Goal: Transaction & Acquisition: Purchase product/service

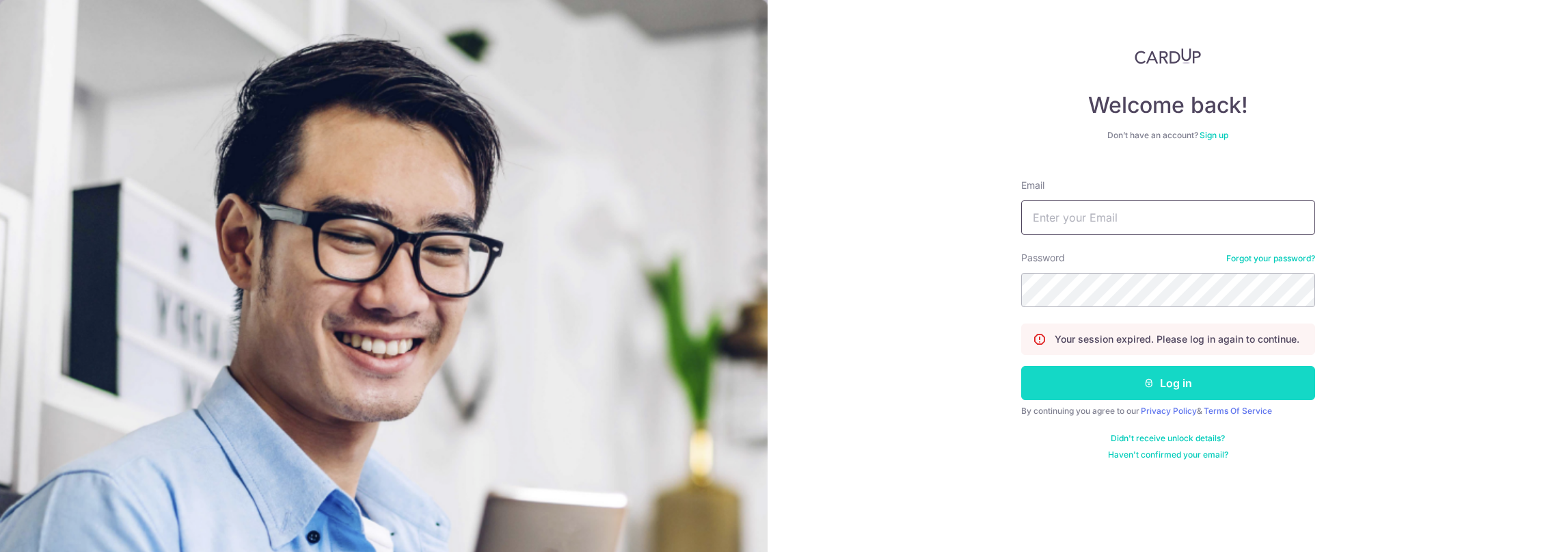
type input "bradjose05@gmail.com"
click at [1186, 375] on button "Log in" at bounding box center [1168, 383] width 294 height 34
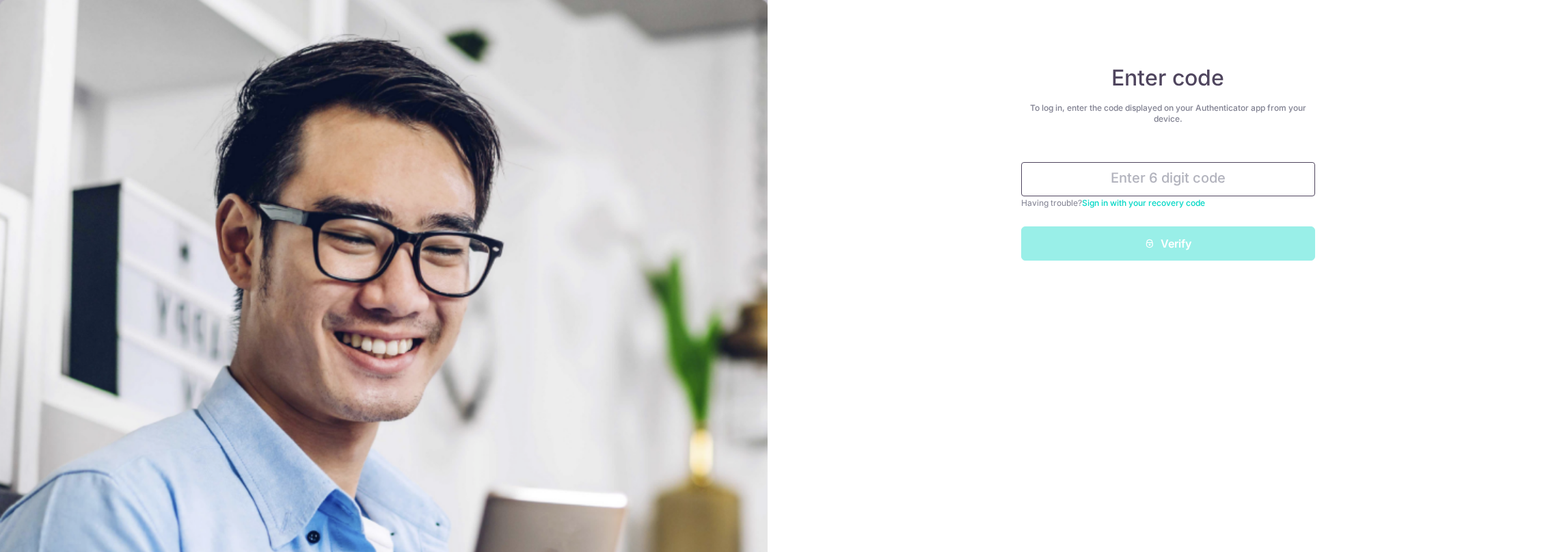
click at [1164, 175] on input "text" at bounding box center [1168, 179] width 294 height 34
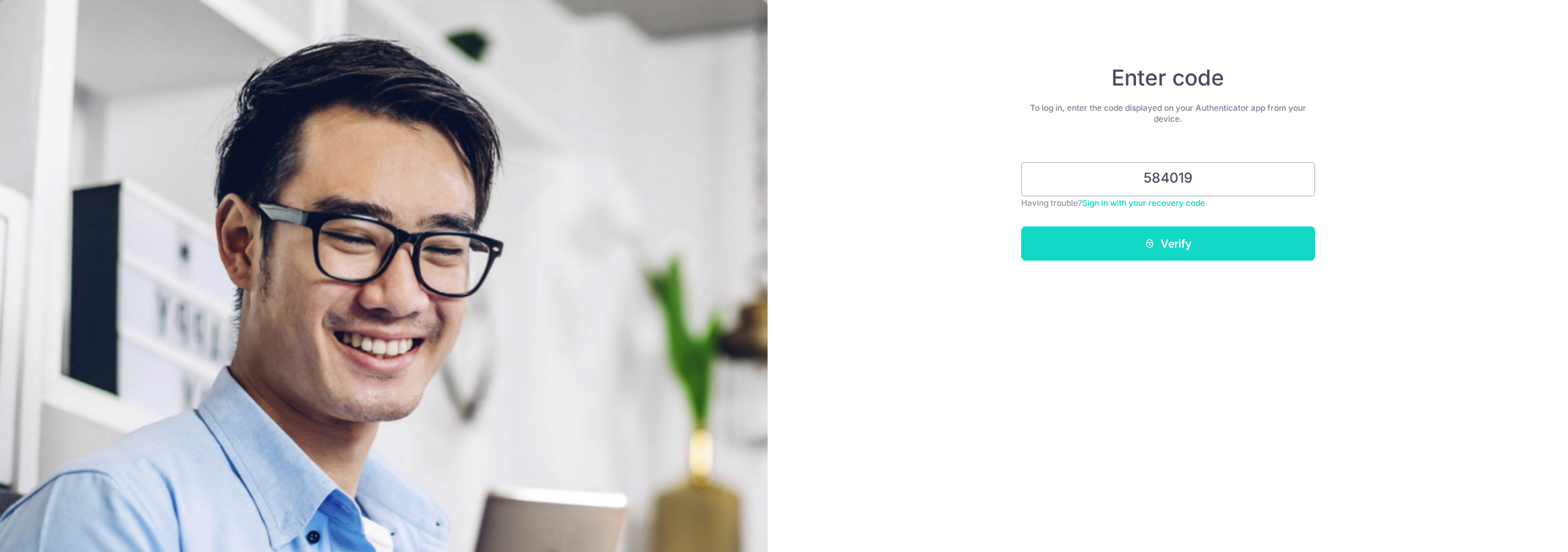
type input "584019"
click at [1177, 255] on button "Verify" at bounding box center [1168, 244] width 294 height 34
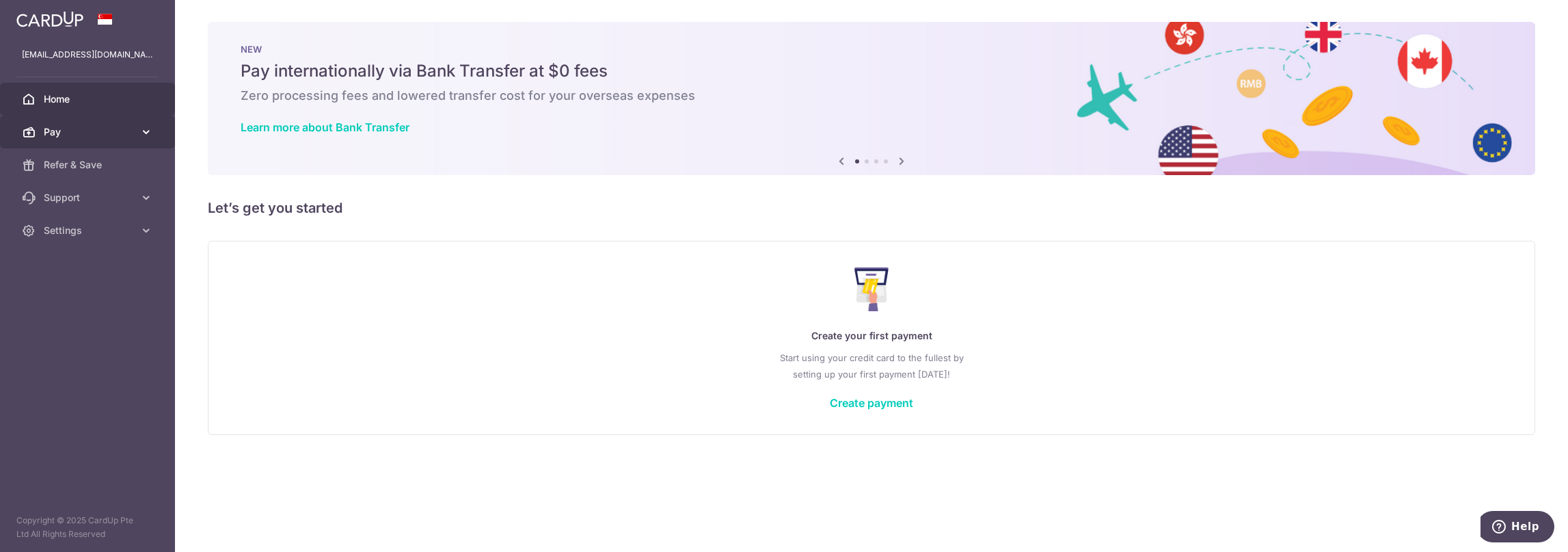
click at [96, 137] on span "Pay" at bounding box center [89, 131] width 90 height 13
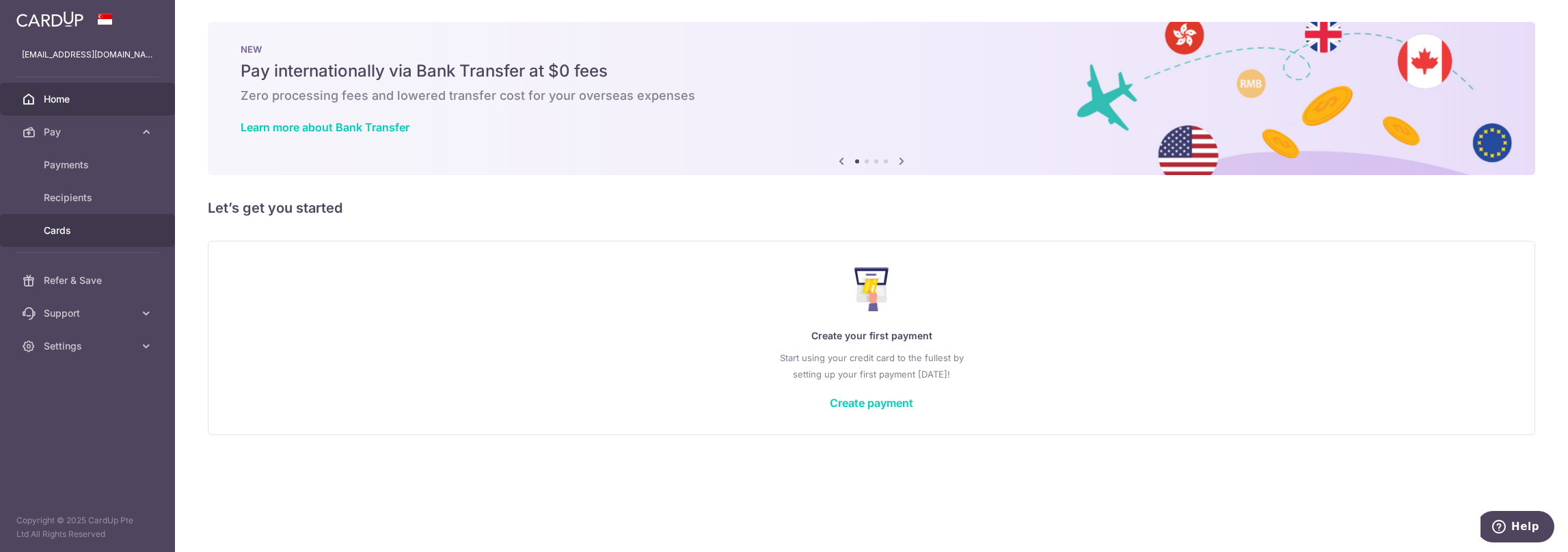
click at [71, 232] on span "Cards" at bounding box center [89, 230] width 90 height 13
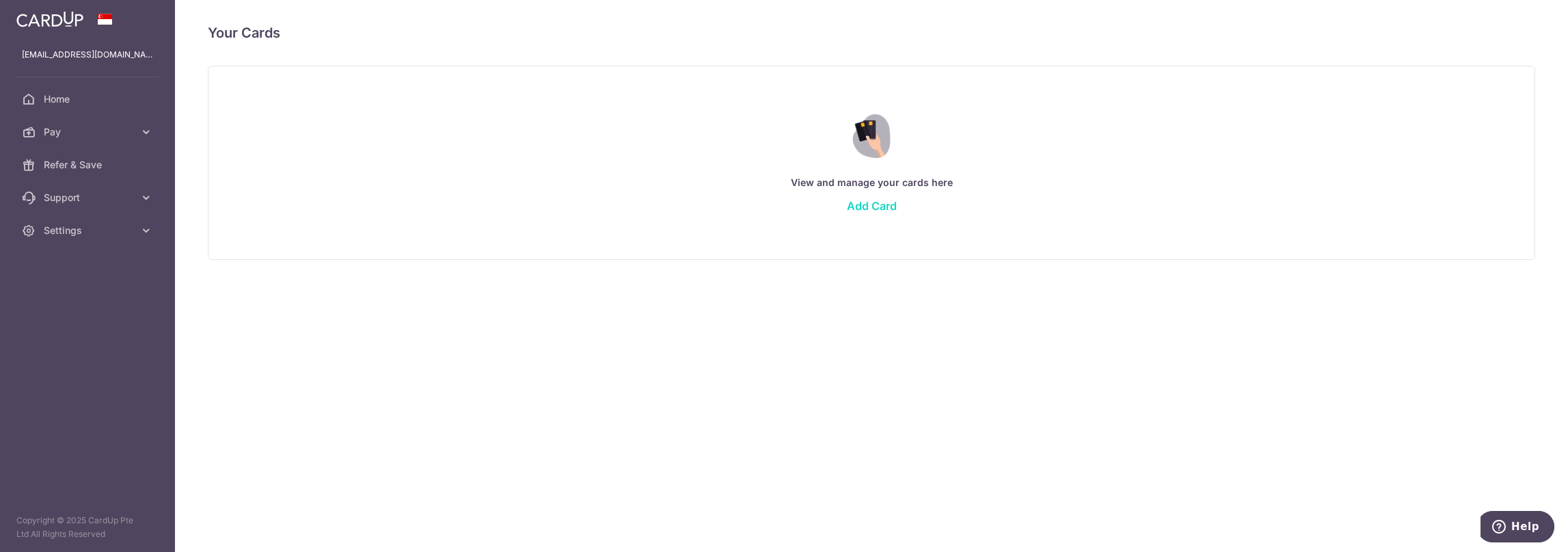
click at [891, 208] on link "Add Card" at bounding box center [872, 205] width 50 height 13
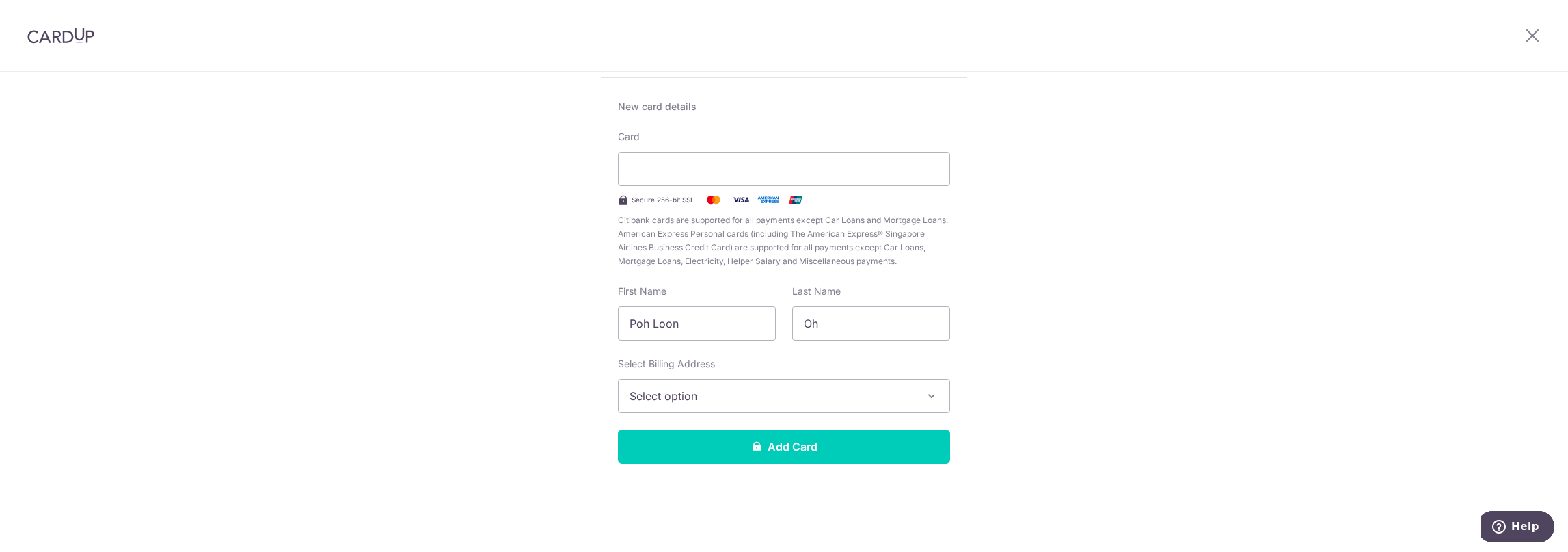
scroll to position [93, 0]
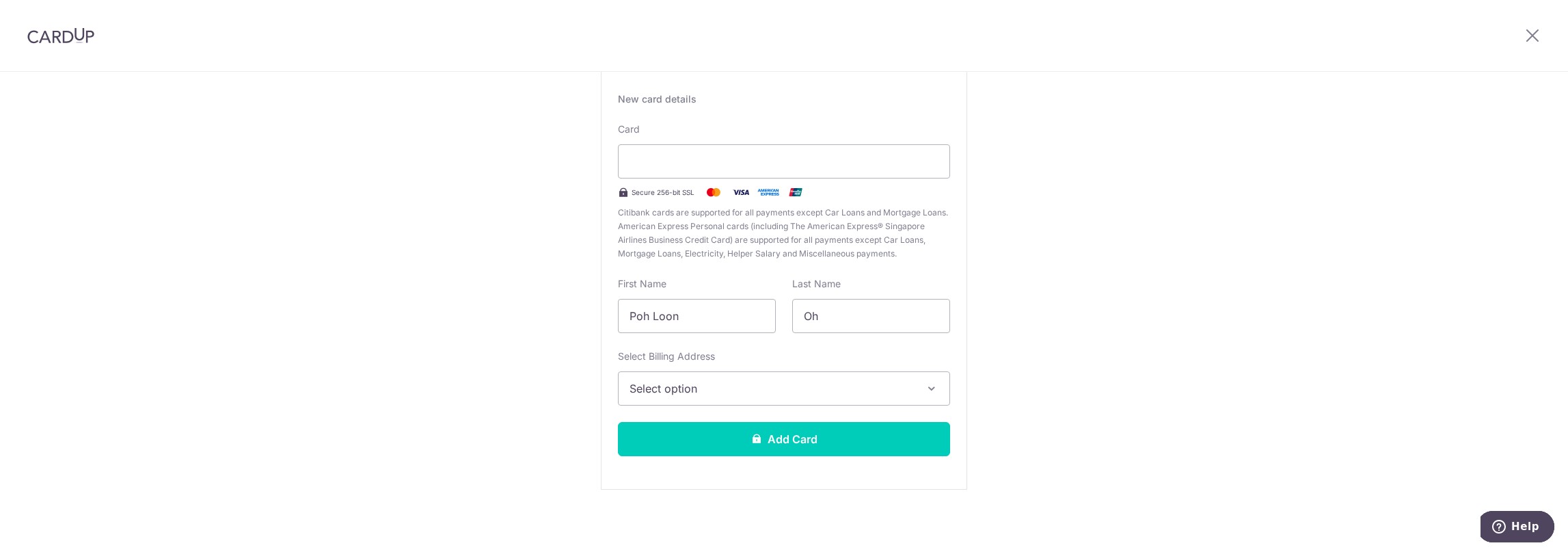
click at [726, 386] on span "Select option" at bounding box center [772, 388] width 285 height 16
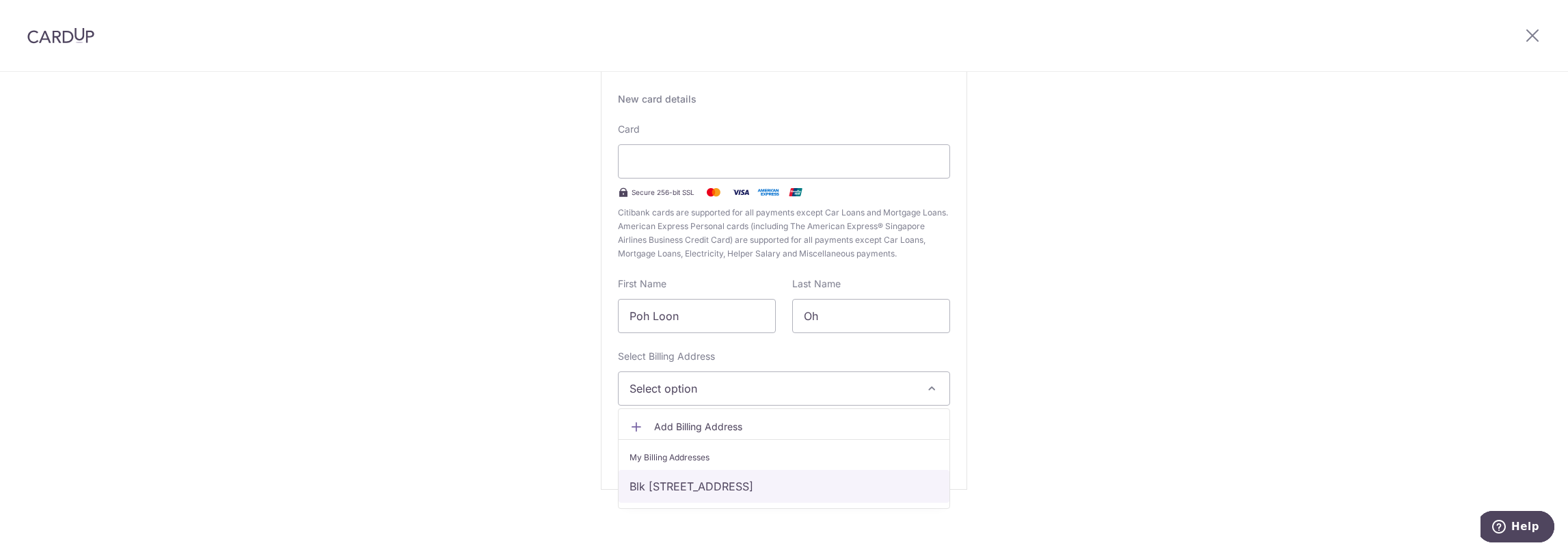
click at [730, 487] on link "Blk 706, #03-44, Woodlands Drive 40, Singapore, Singapore, Singapore-730706" at bounding box center [784, 486] width 331 height 33
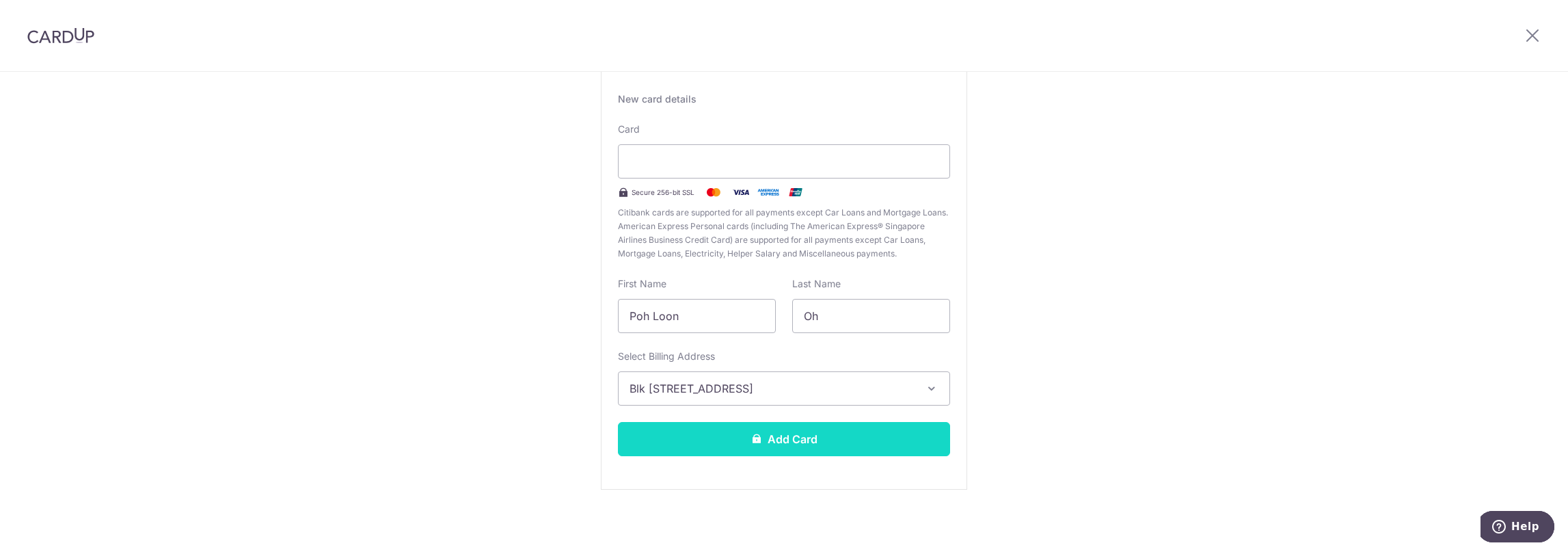
click at [800, 440] on button "Add Card" at bounding box center [784, 439] width 332 height 34
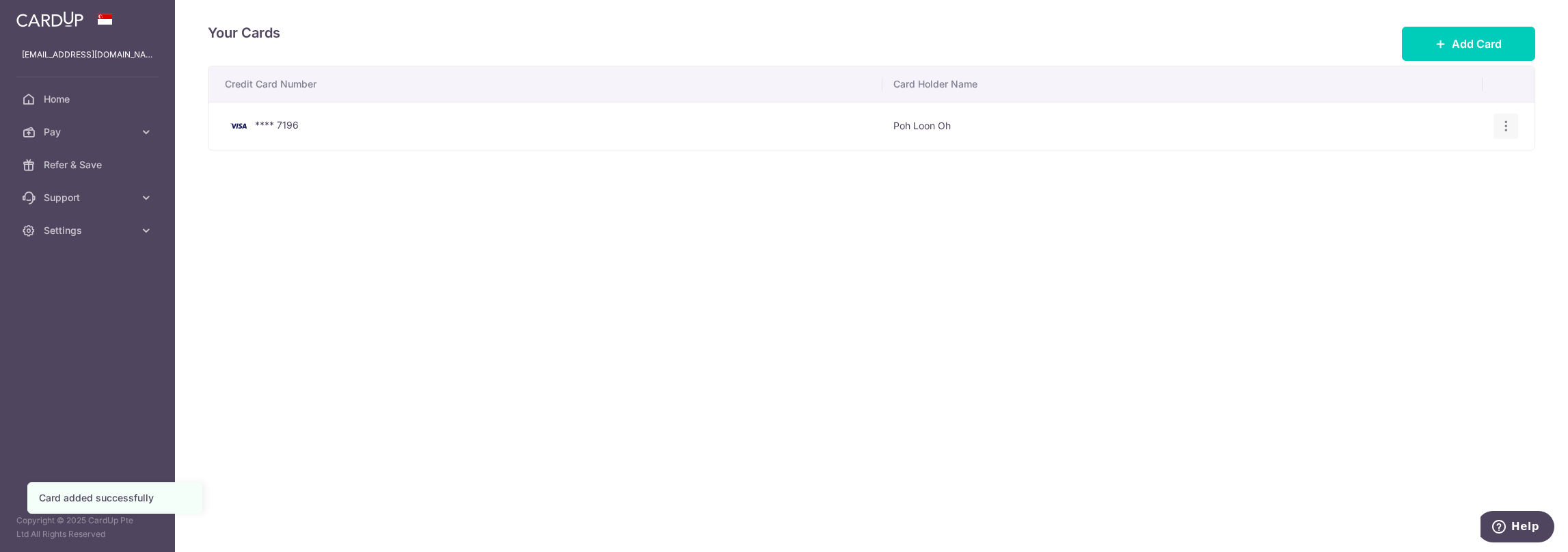
click at [1504, 125] on icon "button" at bounding box center [1506, 125] width 14 height 14
drag, startPoint x: 1065, startPoint y: 320, endPoint x: 1023, endPoint y: 317, distance: 42.1
click at [1064, 314] on div "Your Cards Add Card Credit Card Number Card Holder Name **** 7196 Poh Loon Oh V…" at bounding box center [871, 276] width 1393 height 552
click at [131, 135] on span "Pay" at bounding box center [89, 131] width 90 height 13
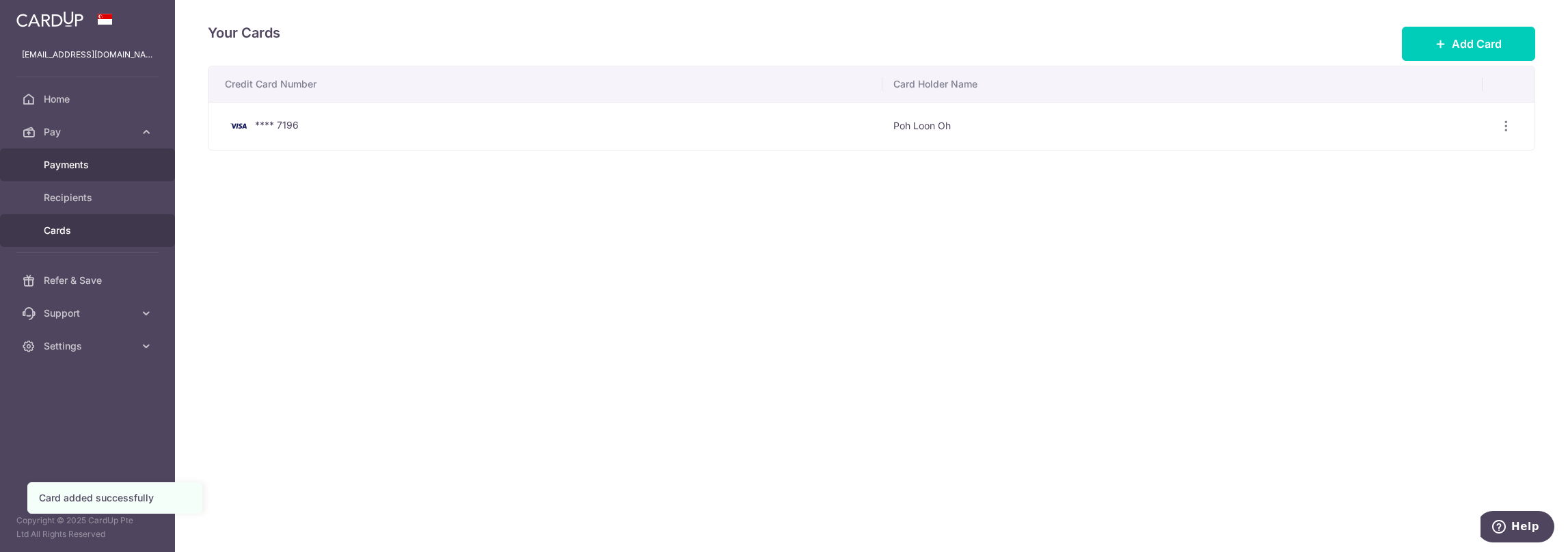
click at [74, 158] on span "Payments" at bounding box center [89, 164] width 90 height 13
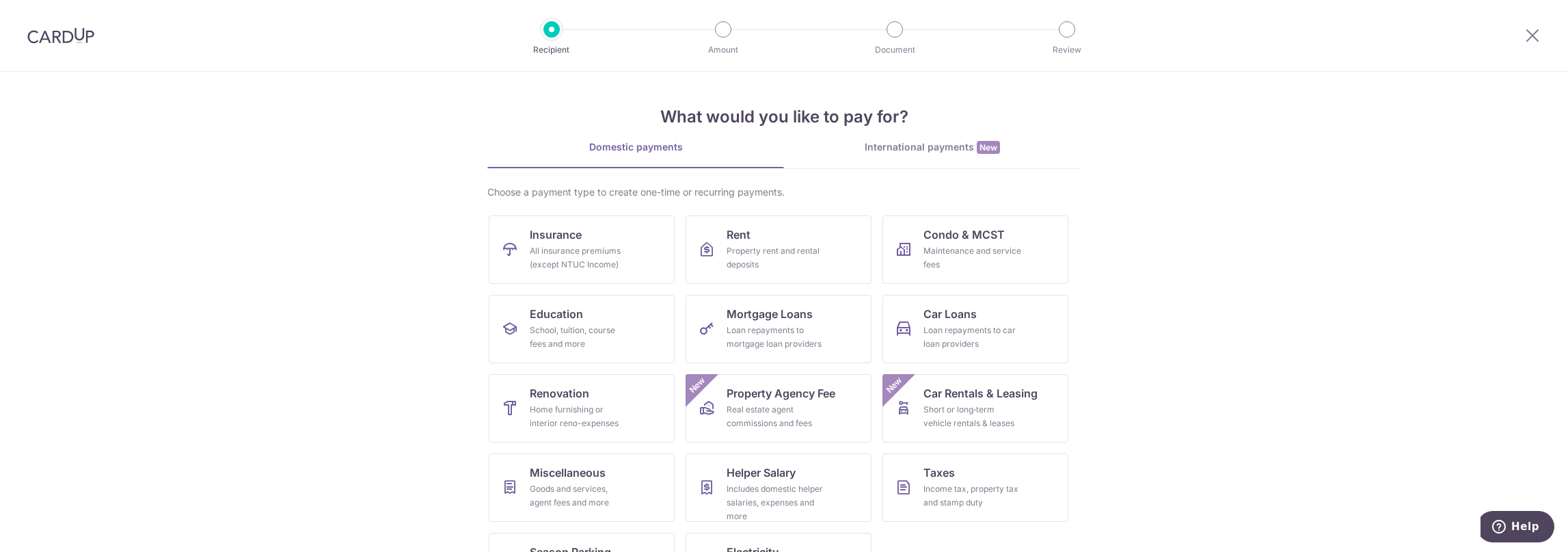
scroll to position [59, 0]
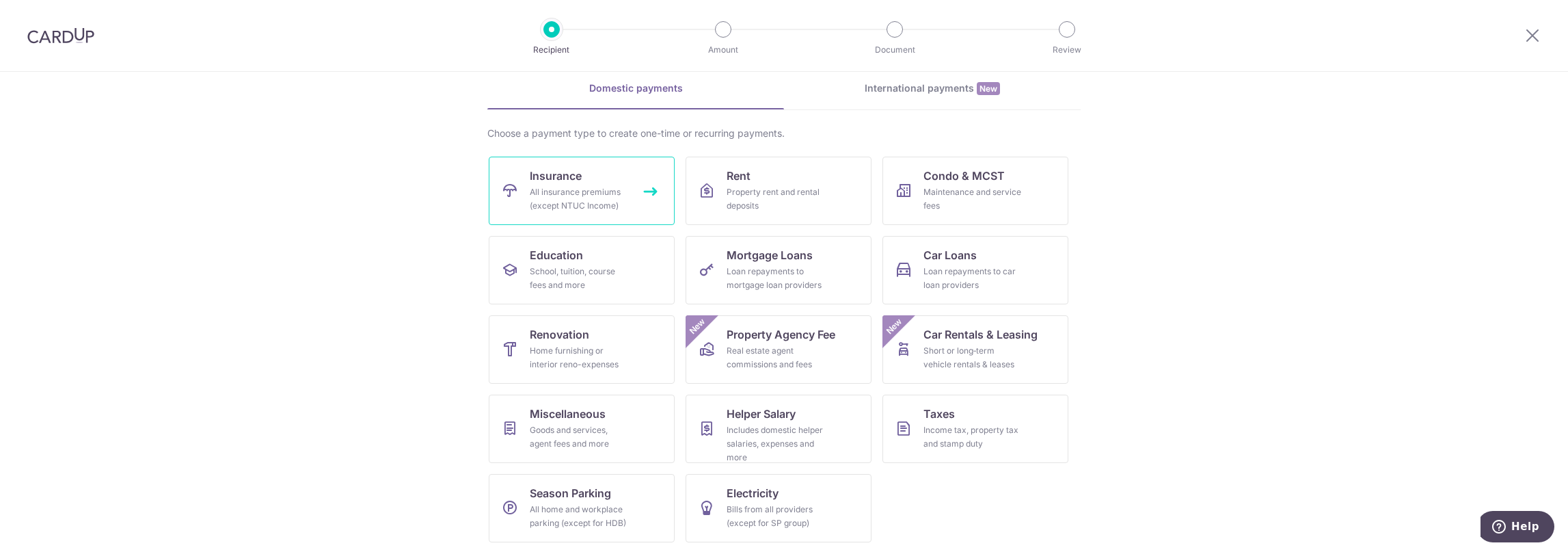
click at [585, 197] on div "All insurance premiums (except NTUC Income)" at bounding box center [579, 199] width 99 height 28
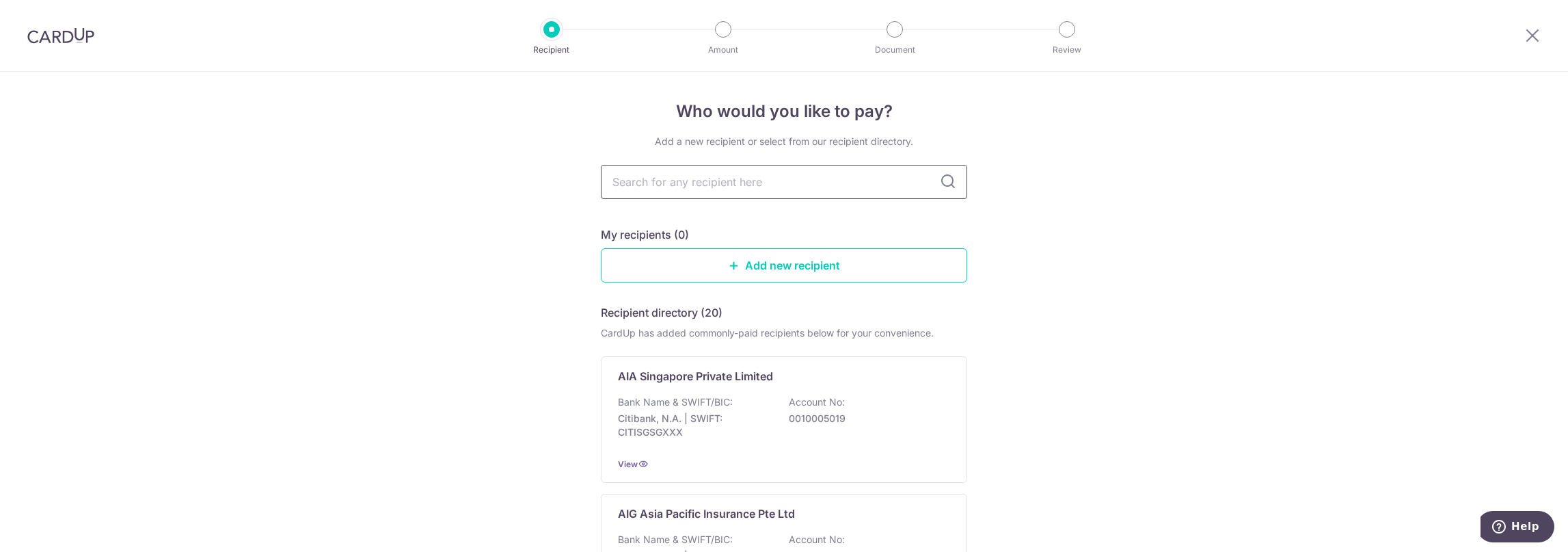
click at [793, 190] on input "text" at bounding box center [784, 182] width 367 height 34
type input "sing;lo"
type input "si"
type input "sing"
type input "singapore life"
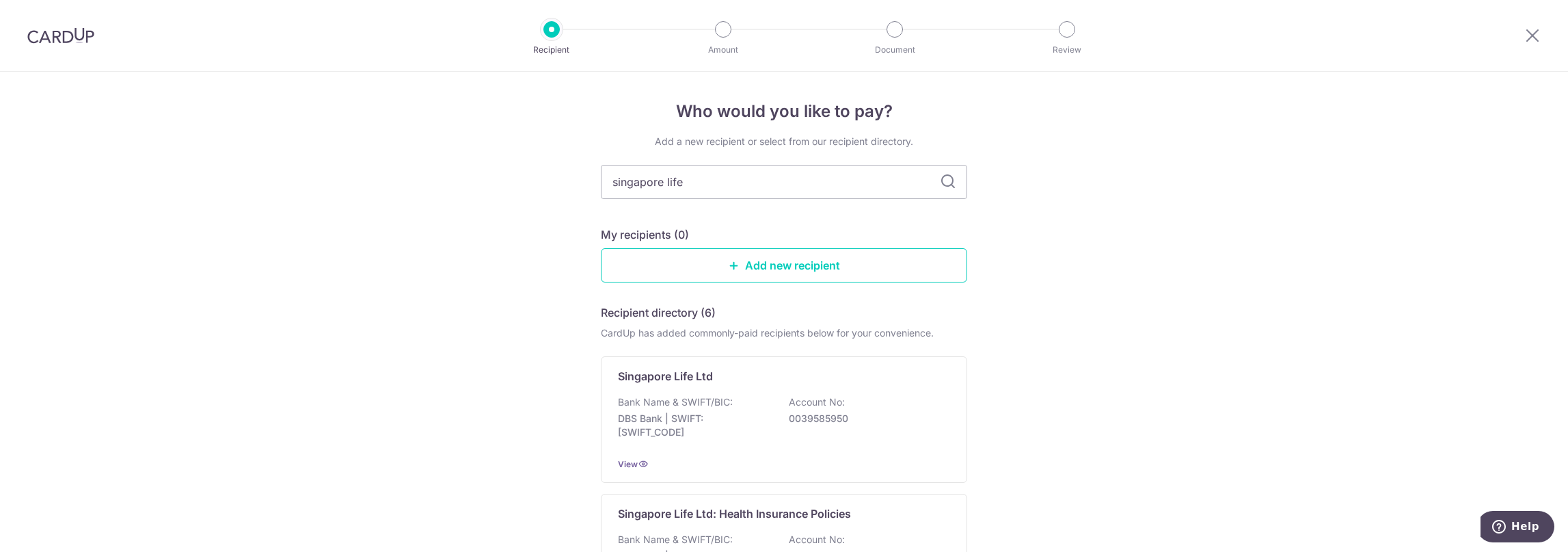
click at [61, 38] on img at bounding box center [61, 36] width 67 height 16
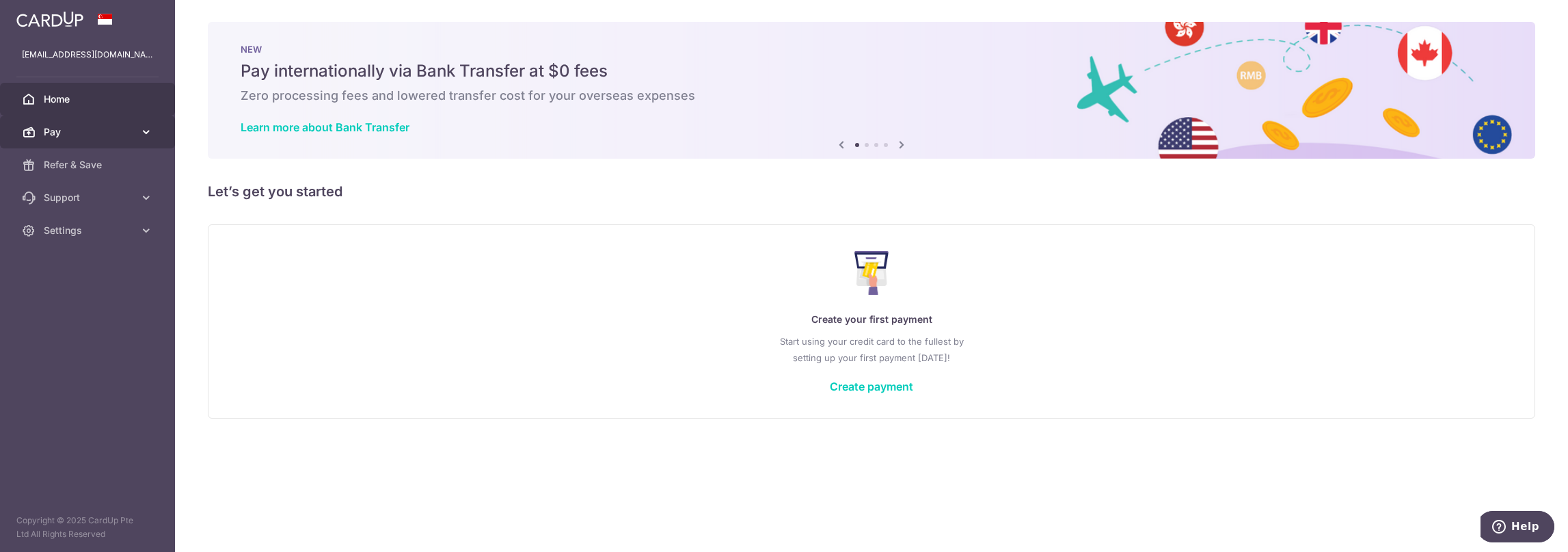
click at [69, 134] on span "Pay" at bounding box center [89, 131] width 90 height 13
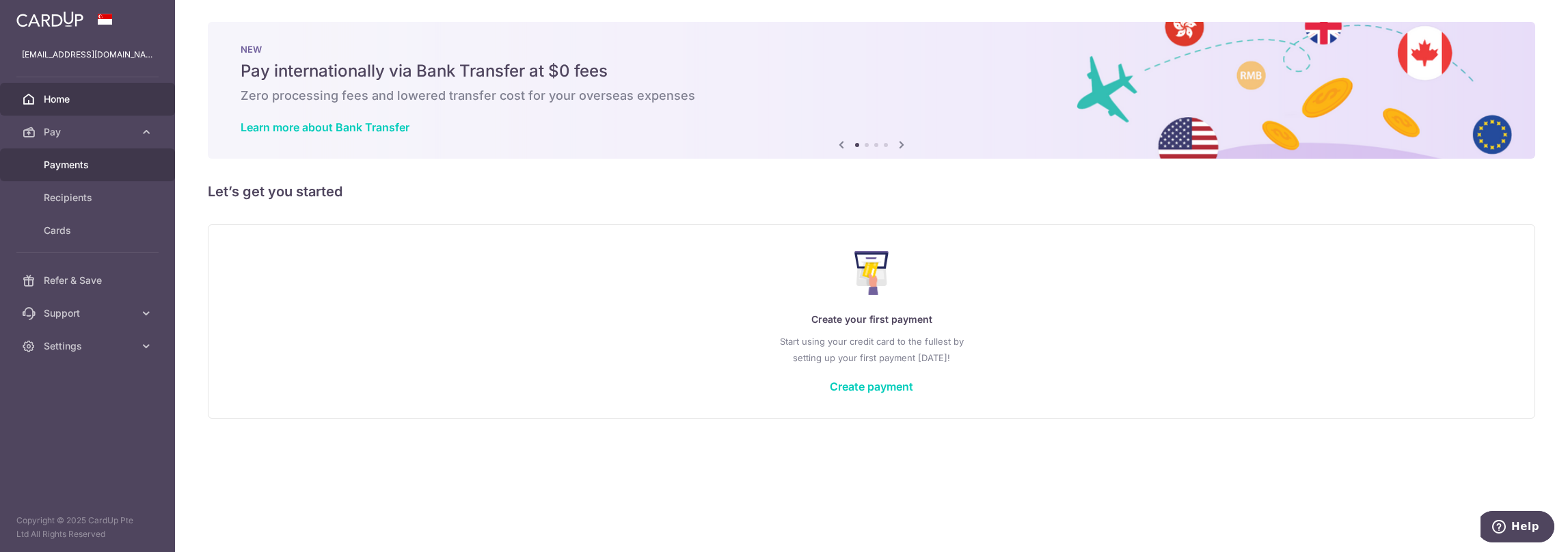
click at [93, 168] on span "Payments" at bounding box center [89, 164] width 90 height 13
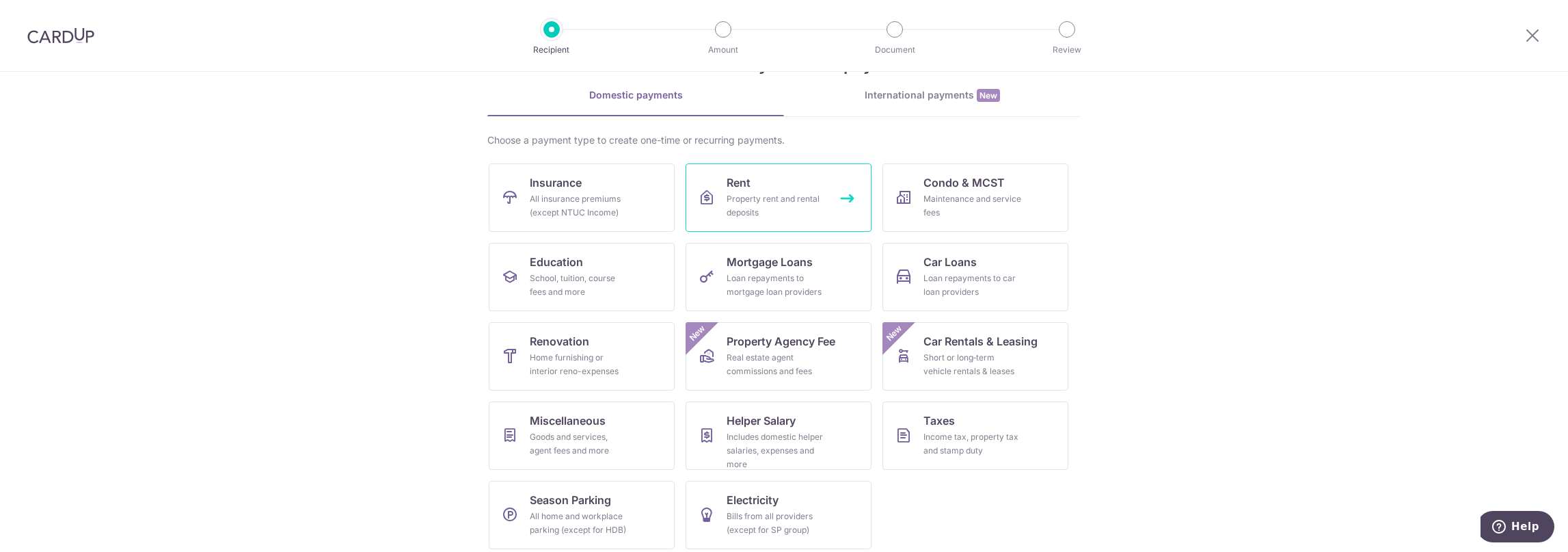
scroll to position [59, 0]
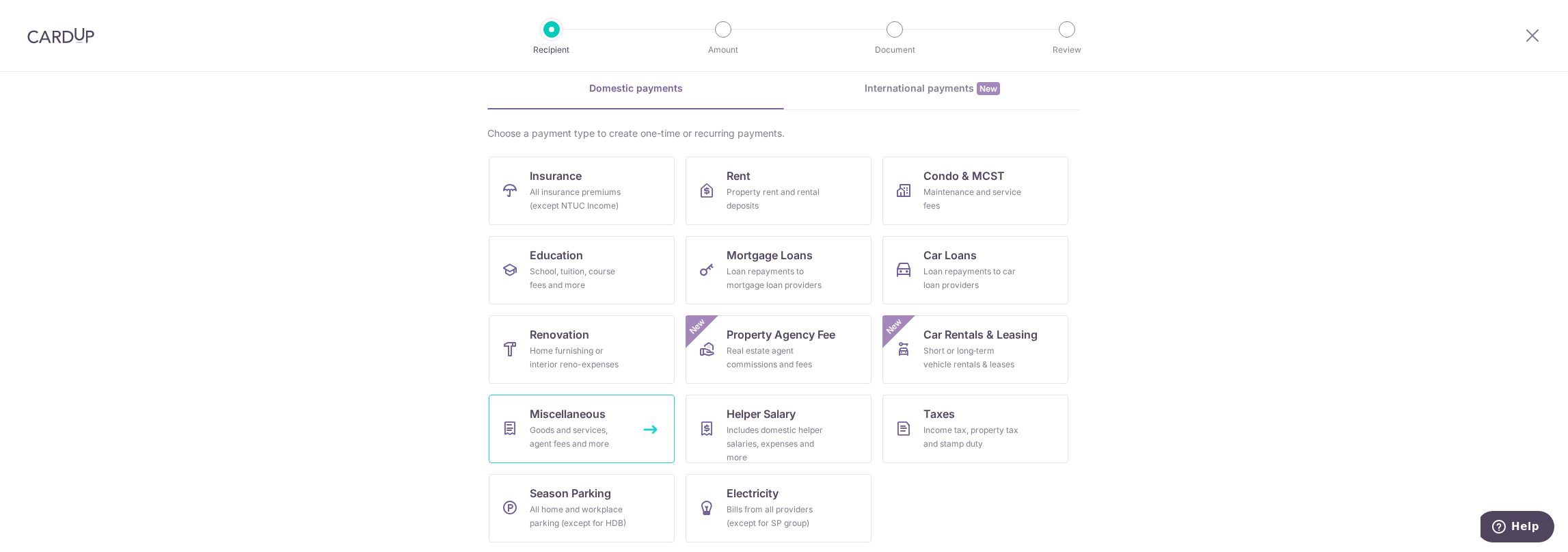
click at [607, 426] on div "Goods and services, agent fees and more" at bounding box center [579, 436] width 99 height 28
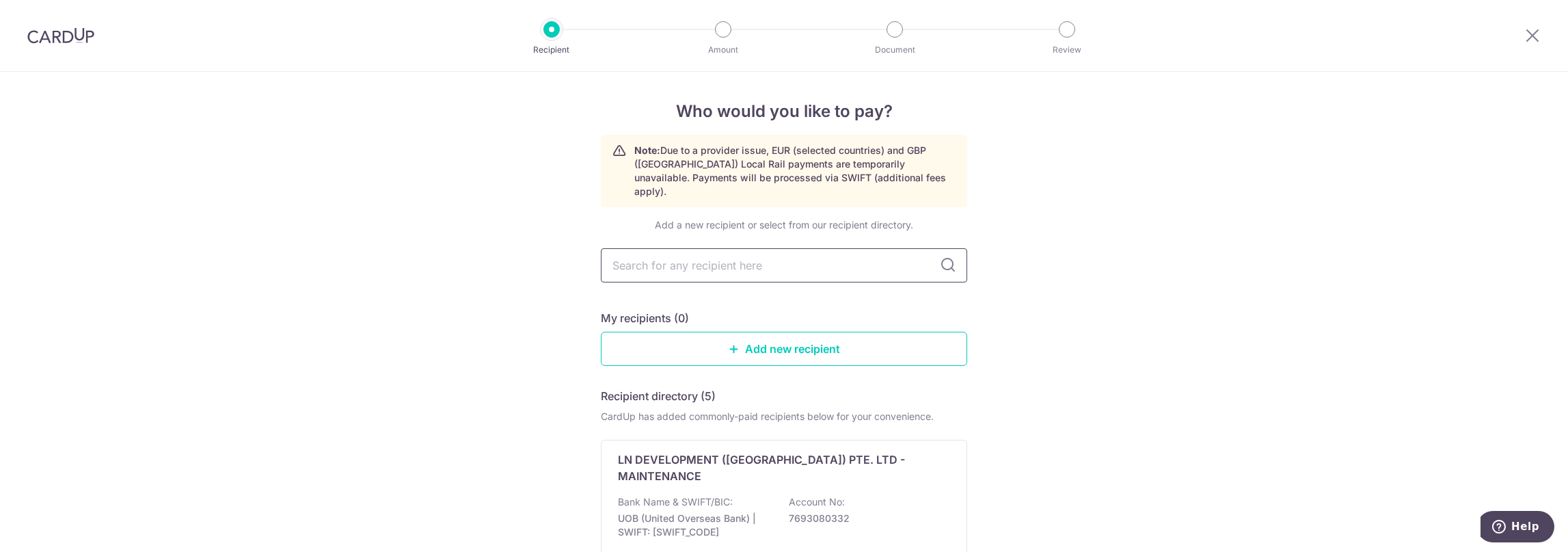
click at [670, 248] on input "text" at bounding box center [784, 265] width 367 height 34
type input "singtel"
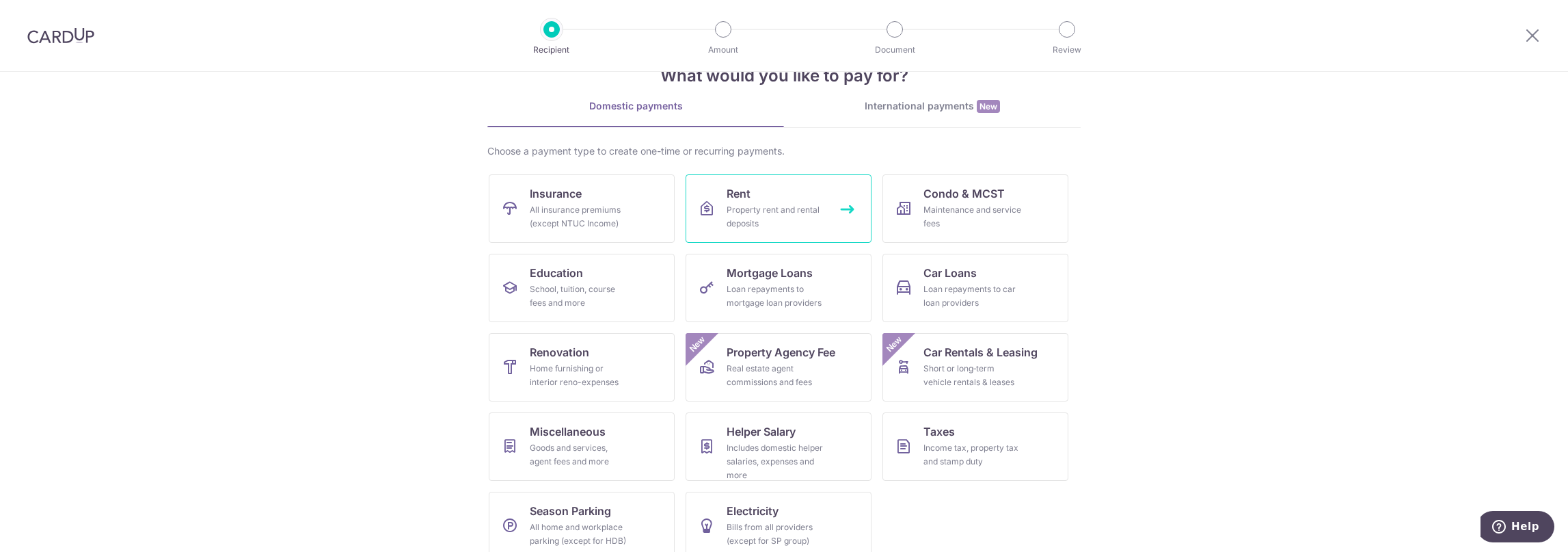
scroll to position [59, 0]
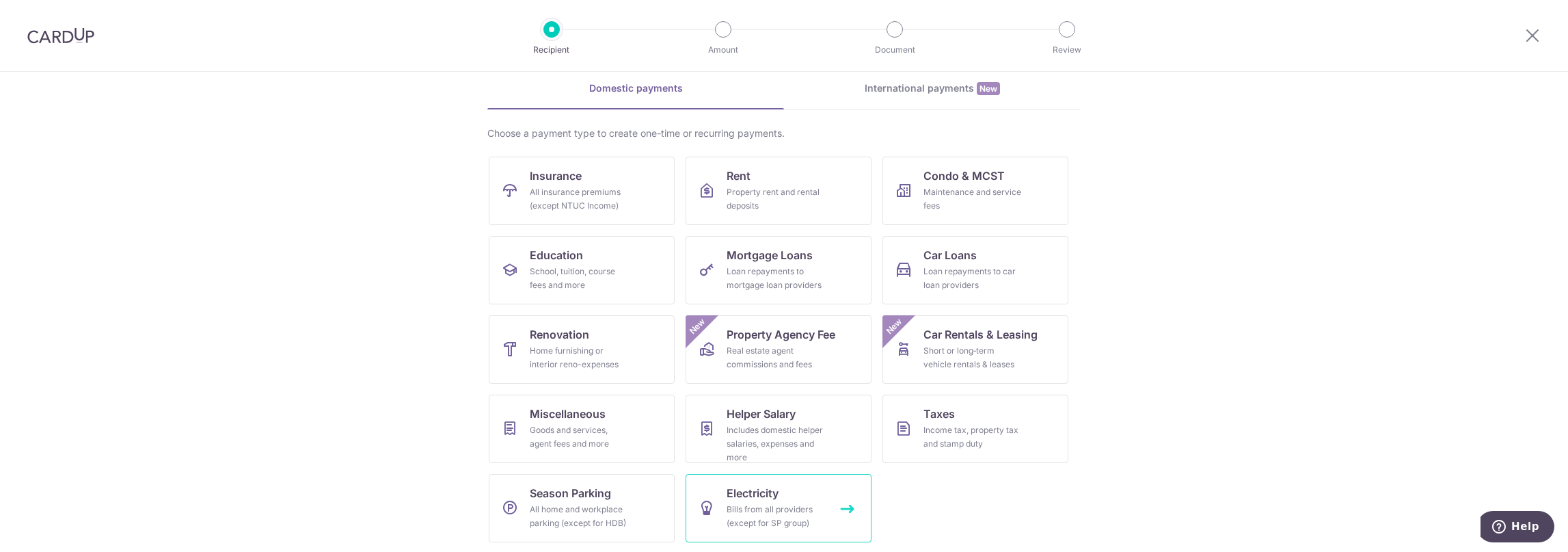
click at [795, 503] on div "Bills from all providers (except for SP group)" at bounding box center [776, 516] width 99 height 28
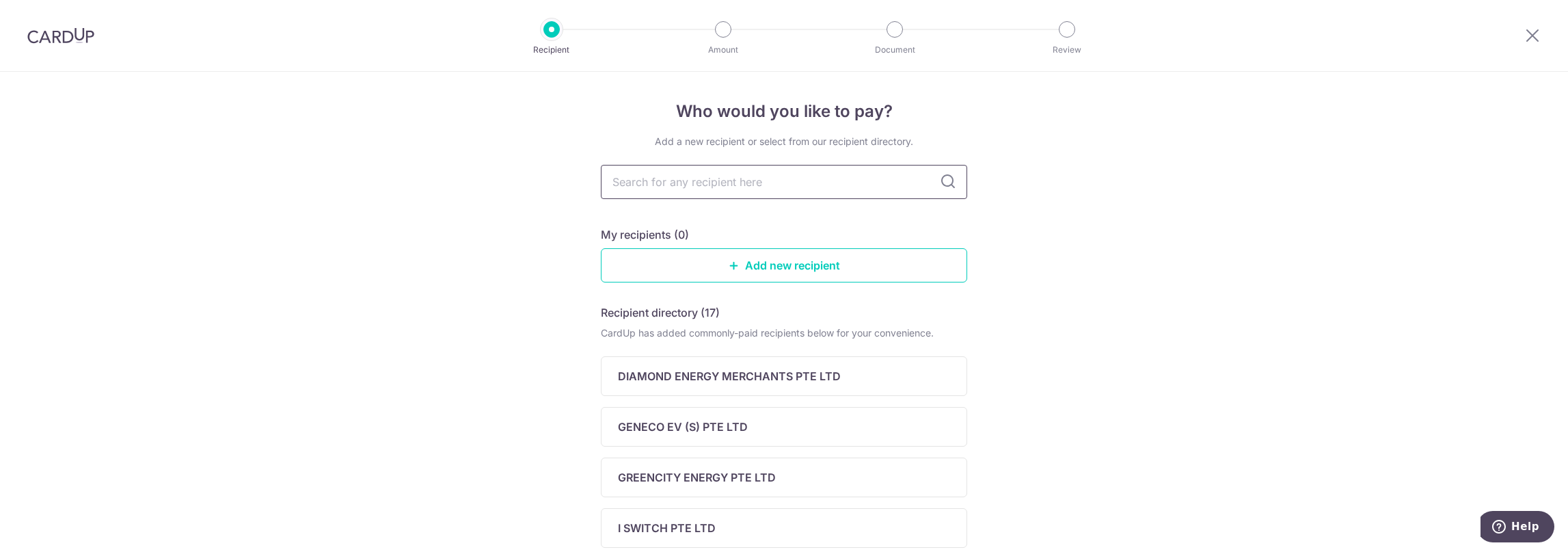
click at [729, 188] on input "text" at bounding box center [784, 182] width 367 height 34
type input "senok"
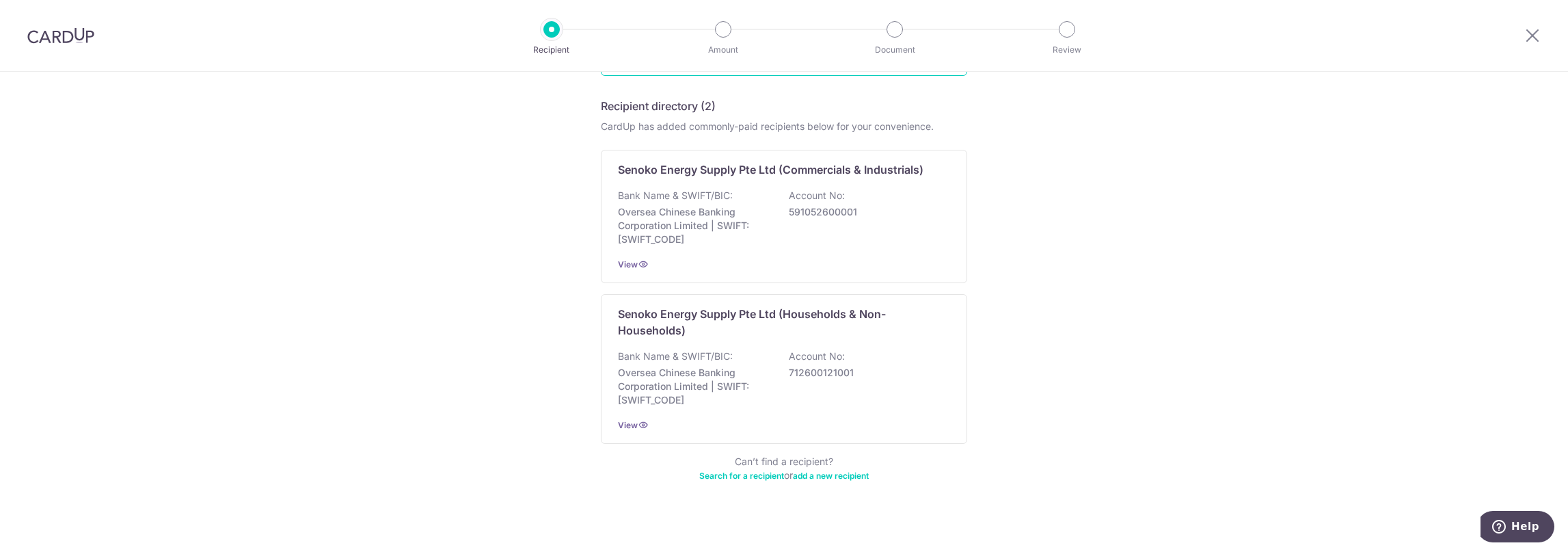
scroll to position [214, 0]
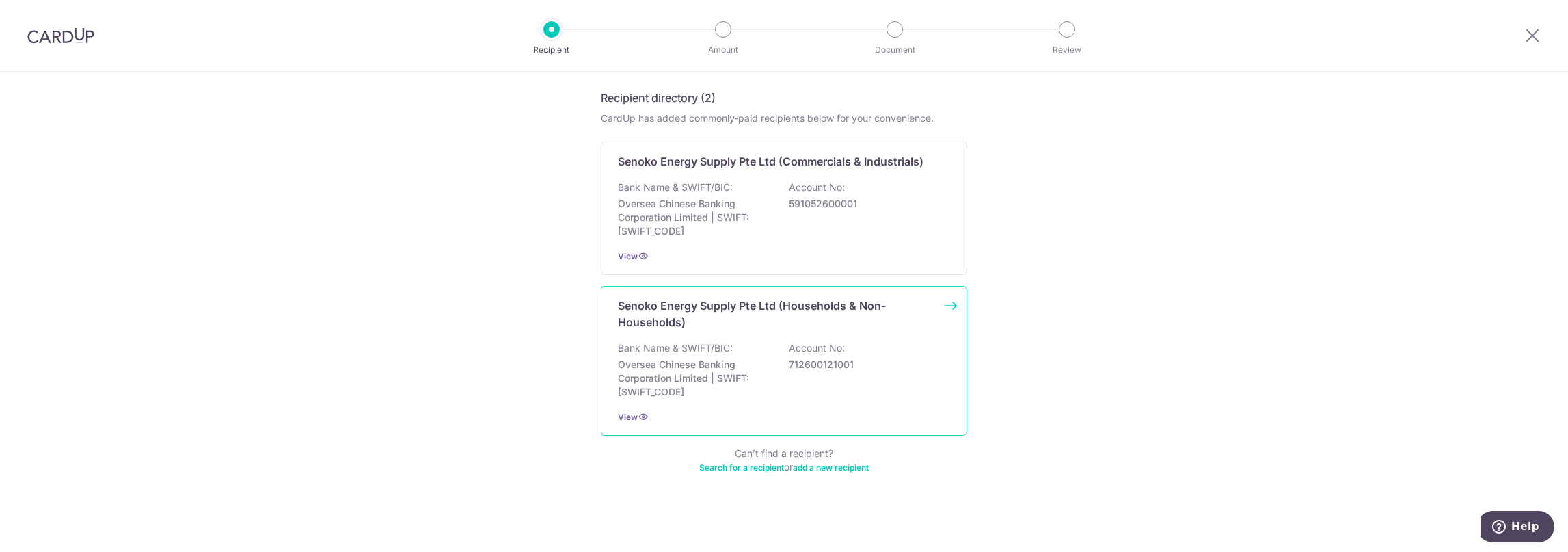
click at [749, 315] on p "Senoko Energy Supply Pte Ltd (Households & Non-Households)" at bounding box center [775, 314] width 316 height 33
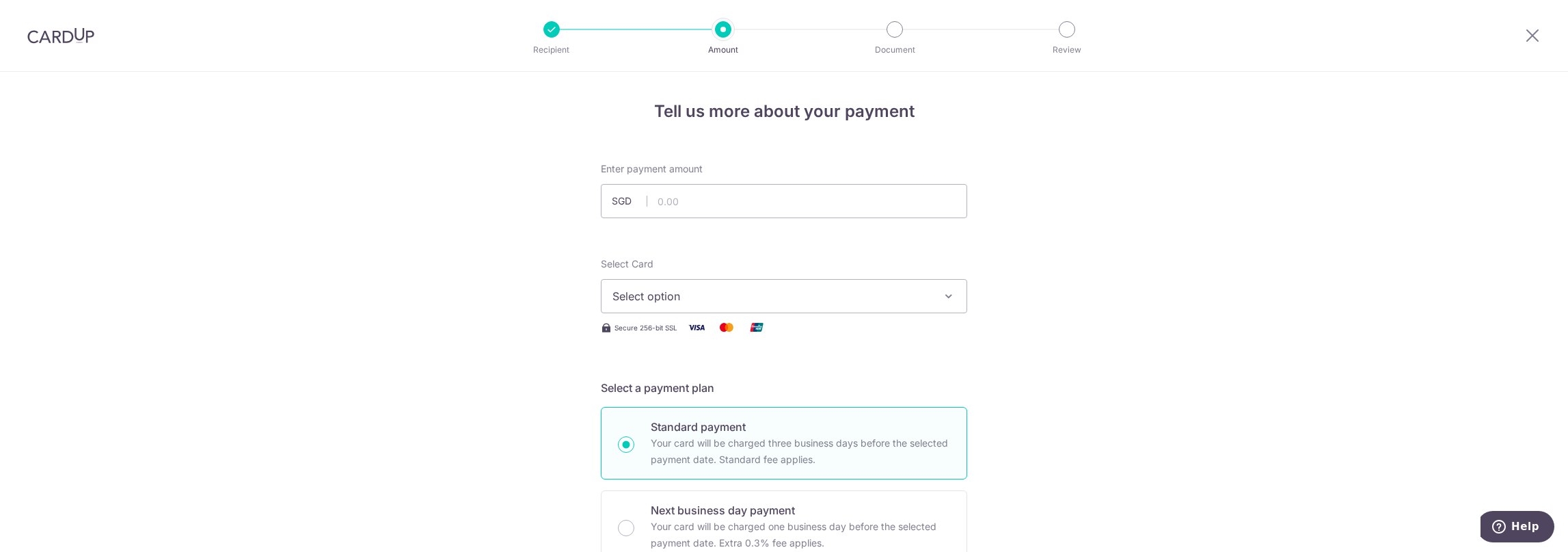
scroll to position [114, 0]
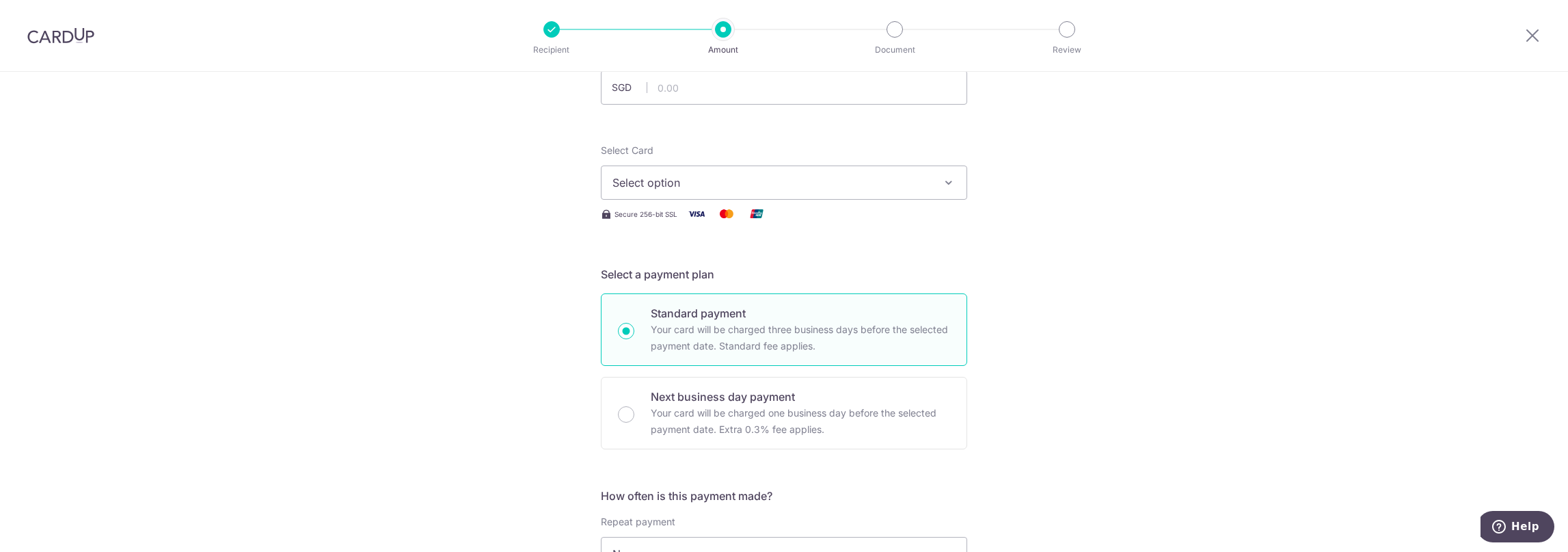
click at [921, 187] on span "Select option" at bounding box center [772, 182] width 318 height 16
click at [729, 279] on span "**** 7196" at bounding box center [784, 280] width 343 height 16
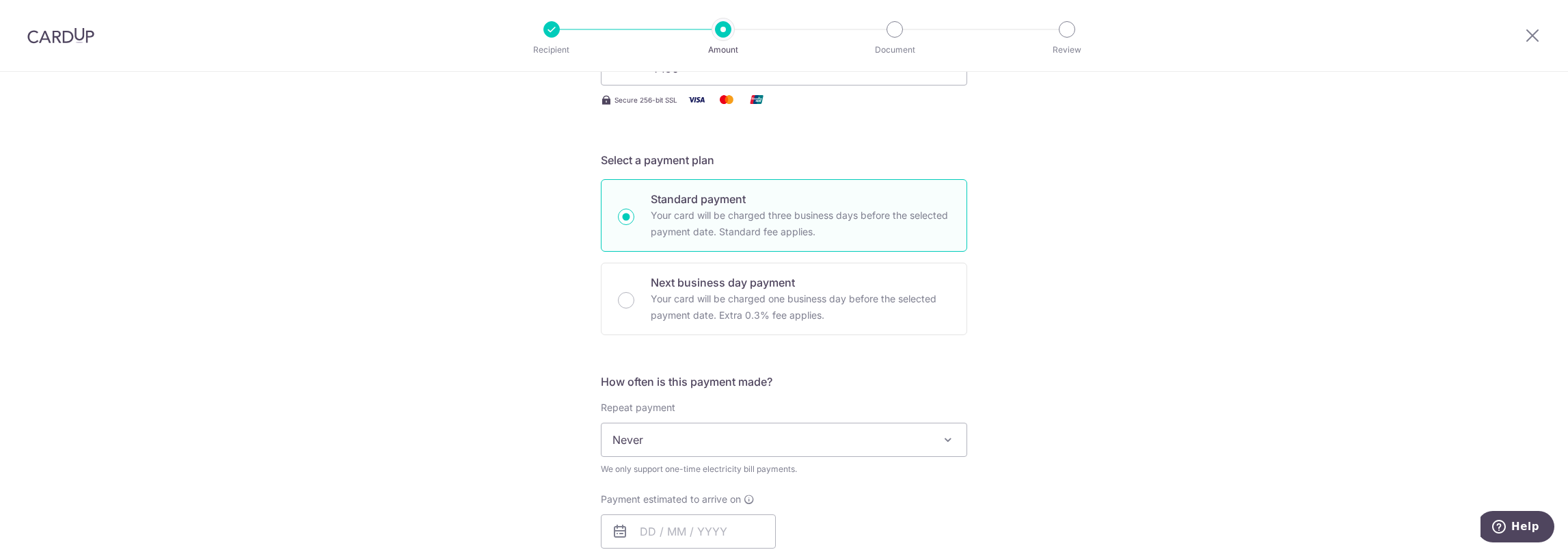
scroll to position [342, 0]
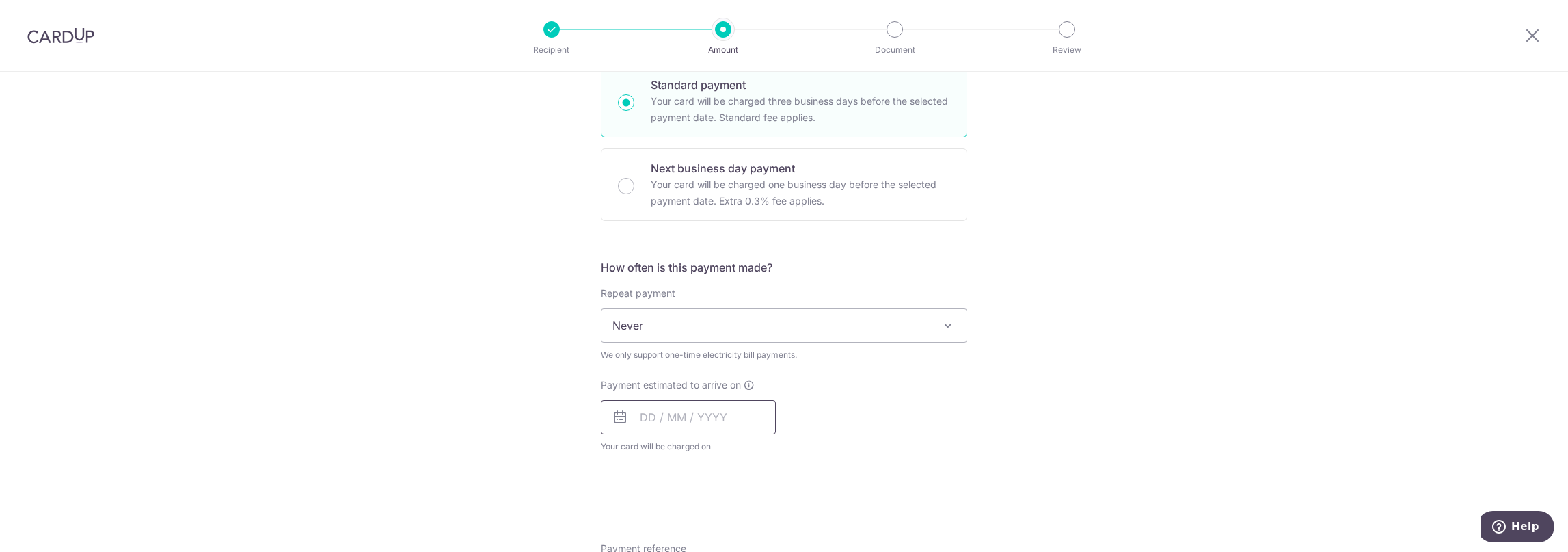
click at [700, 420] on input "text" at bounding box center [688, 417] width 175 height 34
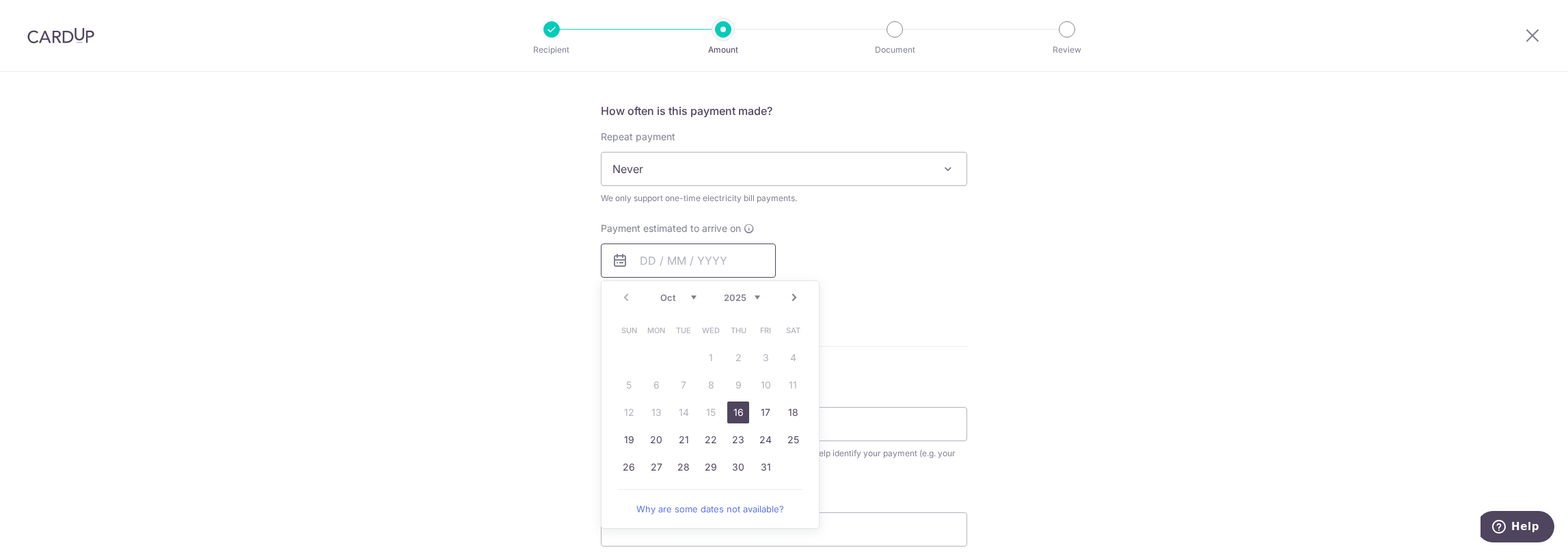
scroll to position [569, 0]
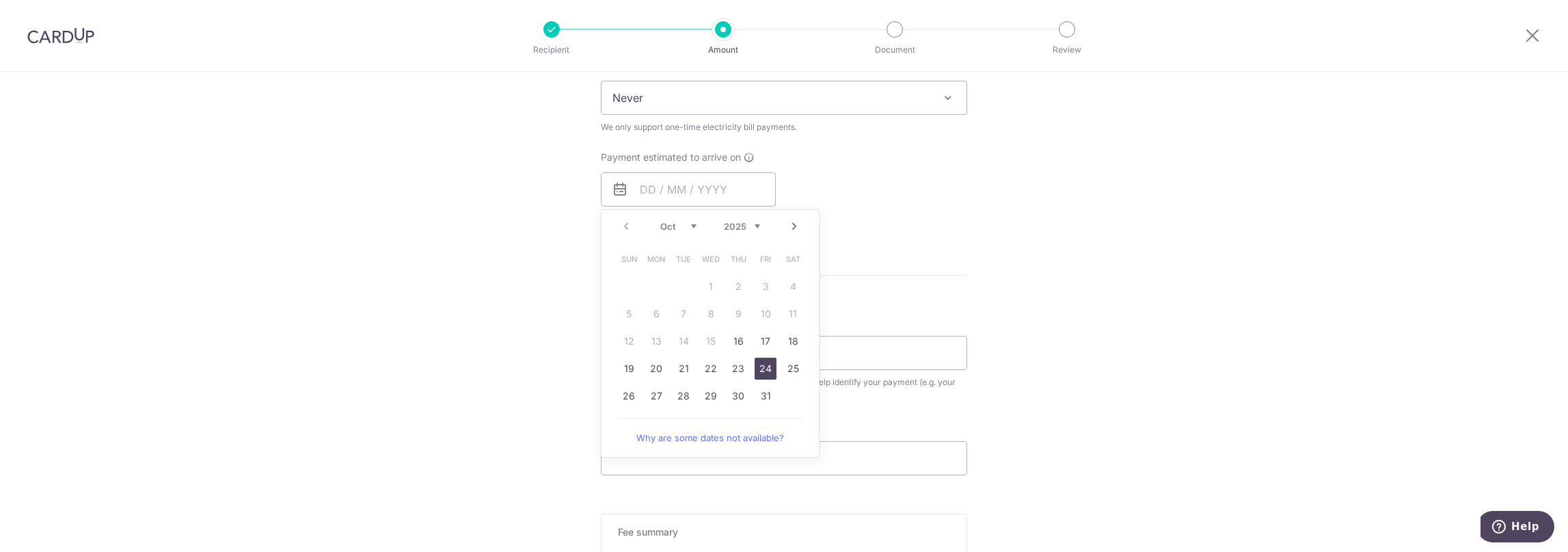
drag, startPoint x: 767, startPoint y: 370, endPoint x: 913, endPoint y: 263, distance: 181.0
click at [767, 370] on link "24" at bounding box center [765, 368] width 22 height 22
type input "24/10/2025"
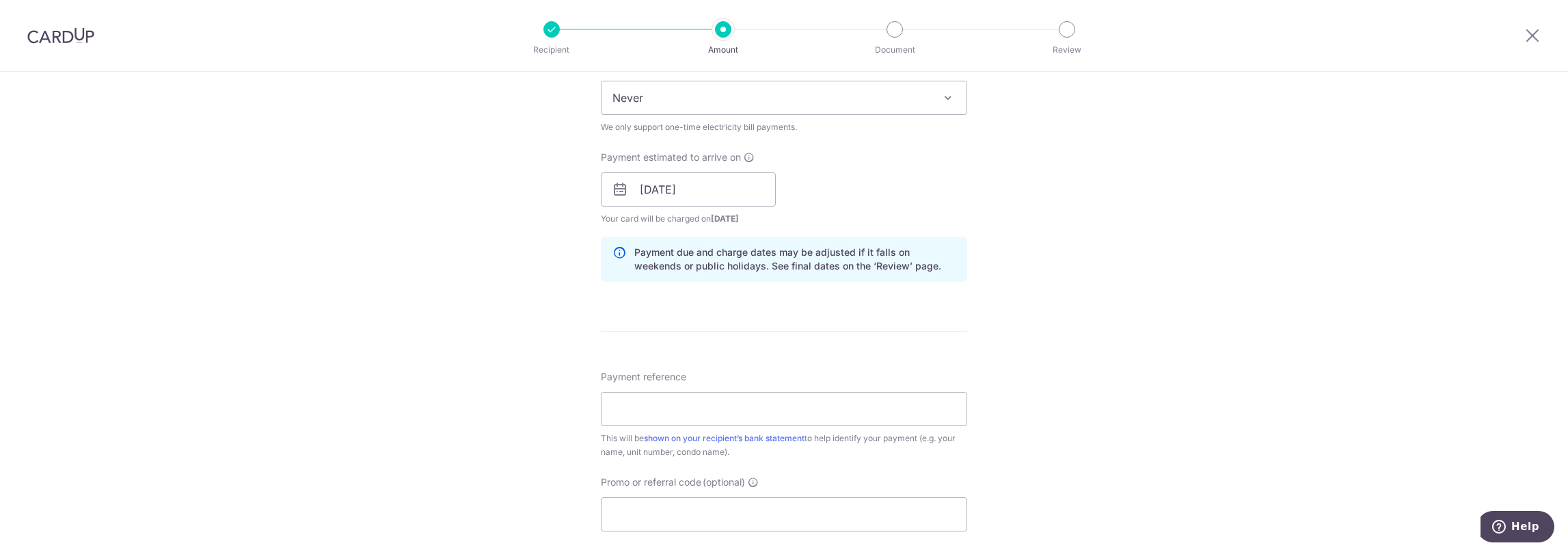
click at [1059, 276] on div "Tell us more about your payment Enter payment amount SGD Select Card **** 7196 …" at bounding box center [784, 158] width 1568 height 1312
click at [724, 190] on input "24/10/2025" at bounding box center [688, 190] width 175 height 34
click at [929, 159] on div "Payment estimated to arrive on 24/10/2025 Prev Next Oct Nov Dec 2025 2026 2027 …" at bounding box center [784, 187] width 382 height 75
click at [736, 205] on div "Payment estimated to arrive on 24/10/2025 Prev Next Oct Nov Dec 2025 2026 2027 …" at bounding box center [688, 187] width 175 height 75
click at [742, 193] on input "24/10/2025" at bounding box center [688, 190] width 175 height 34
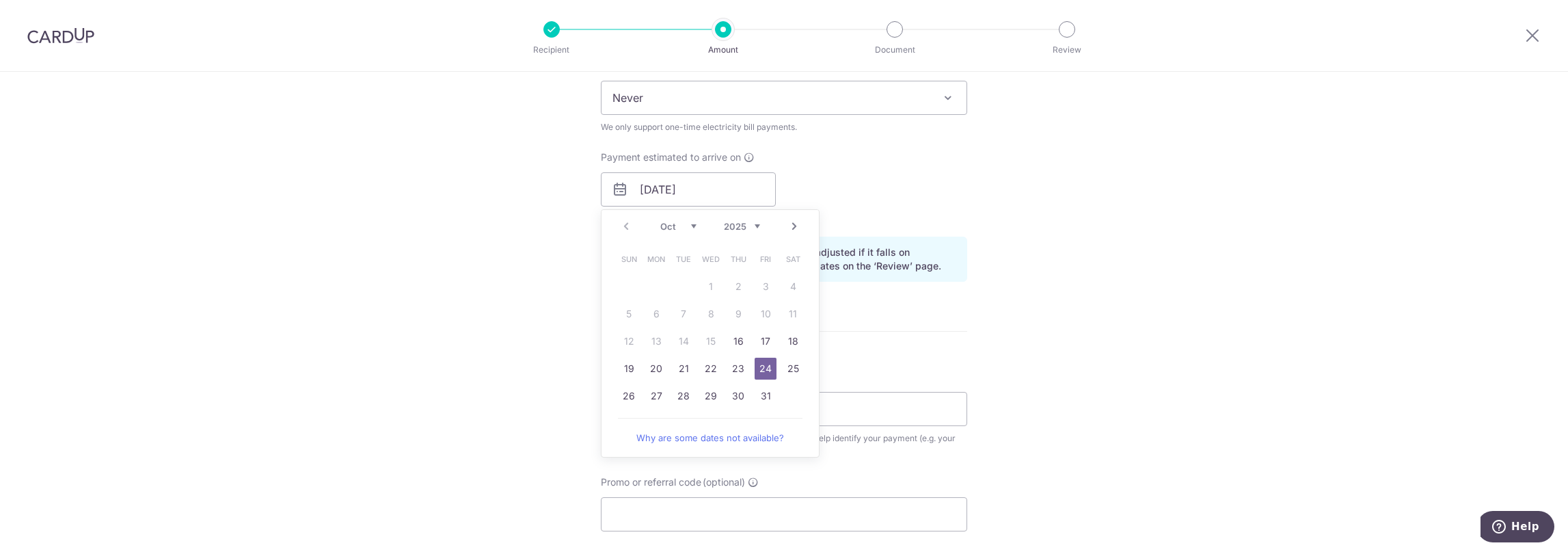
click at [906, 167] on div "Payment estimated to arrive on 24/10/2025 Prev Next Oct Nov Dec 2025 2026 2027 …" at bounding box center [784, 187] width 382 height 75
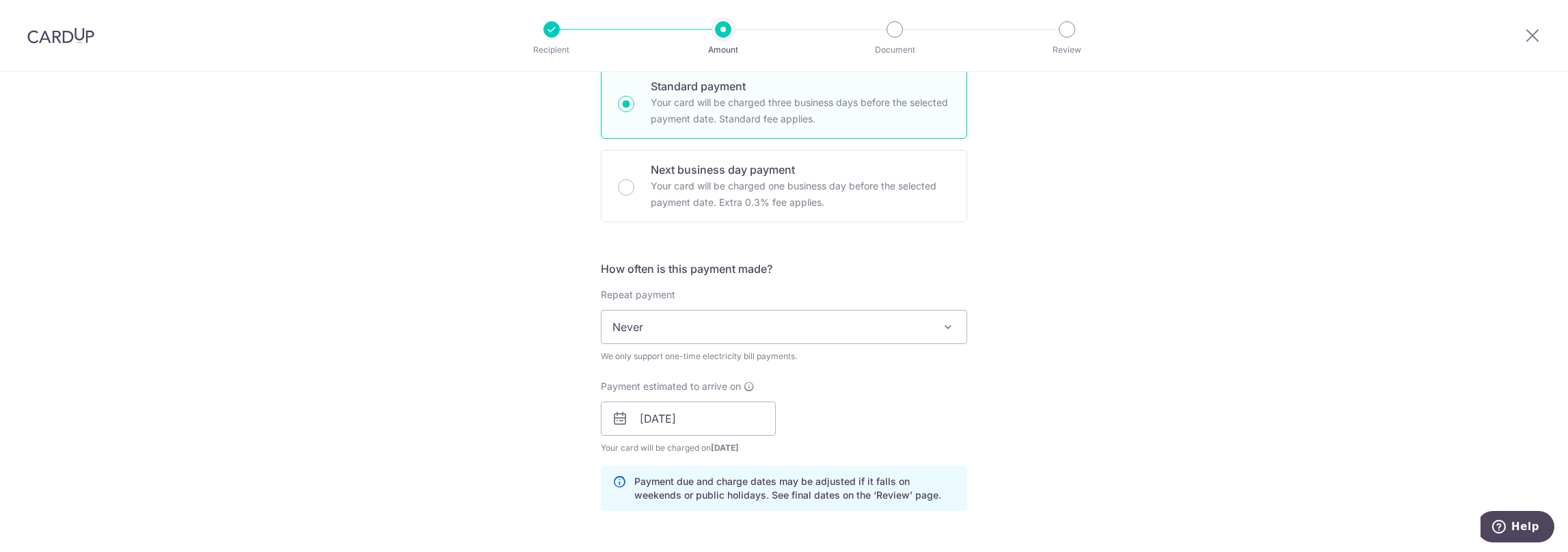
scroll to position [342, 0]
click at [893, 317] on span "Never" at bounding box center [784, 326] width 365 height 33
click at [1065, 353] on div "Tell us more about your payment Enter payment amount SGD Select Card **** 7196 …" at bounding box center [784, 386] width 1568 height 1312
click at [919, 319] on span "Never" at bounding box center [784, 326] width 365 height 33
drag, startPoint x: 657, startPoint y: 373, endPoint x: 870, endPoint y: 372, distance: 213.0
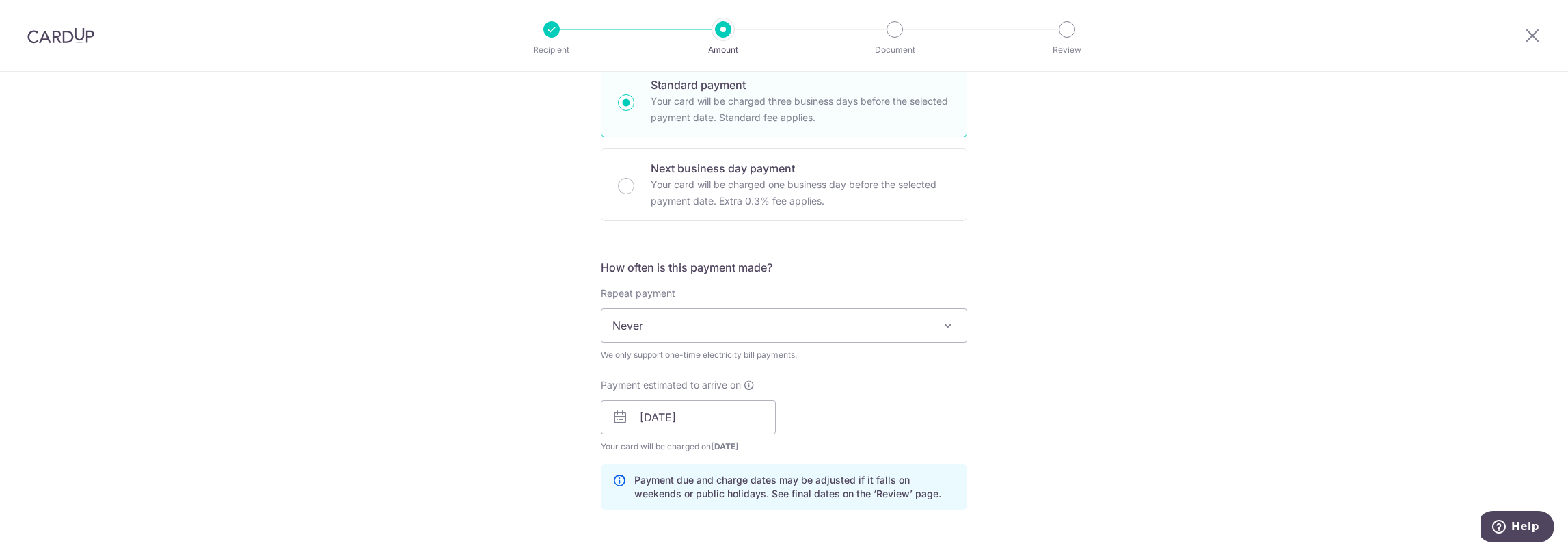
click at [1132, 330] on div "Tell us more about your payment Enter payment amount SGD Select Card **** 7196 …" at bounding box center [784, 386] width 1568 height 1312
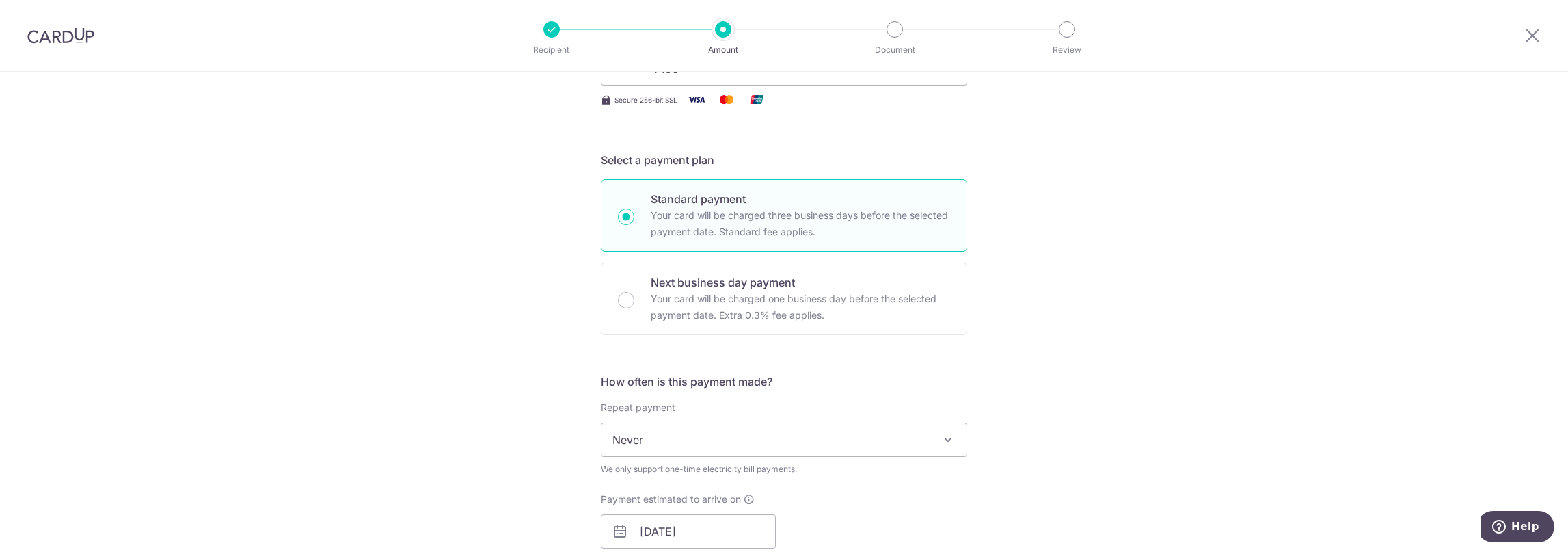
scroll to position [0, 0]
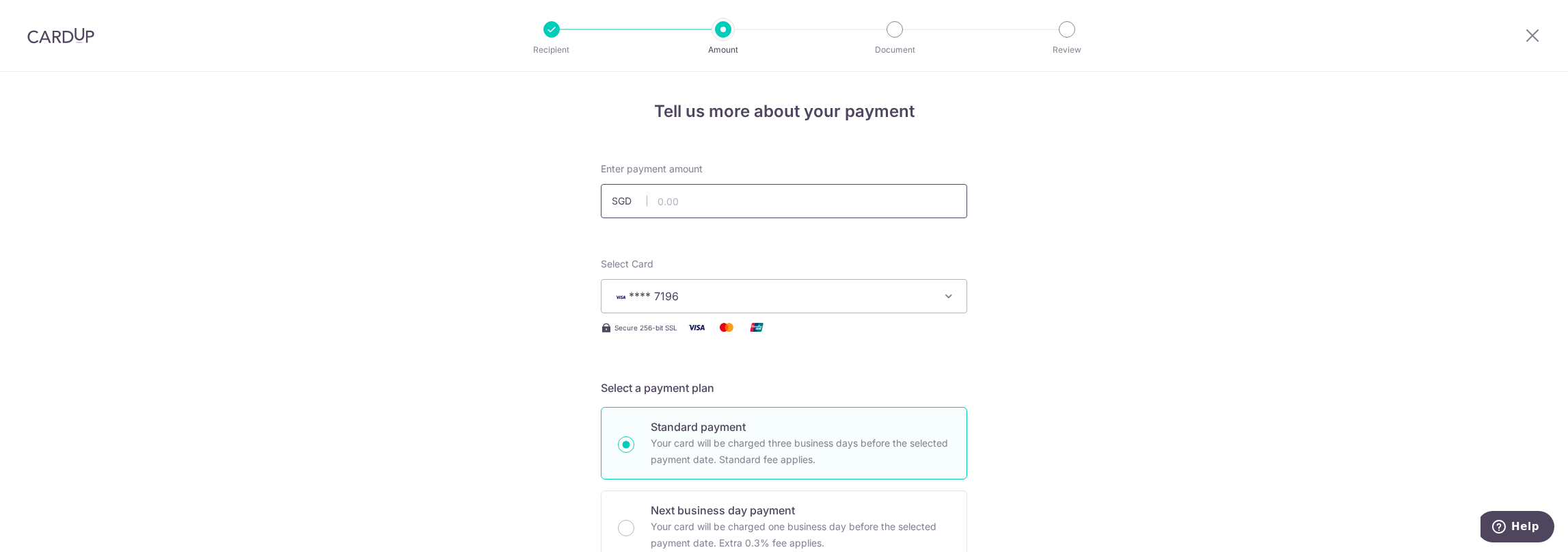
click at [681, 198] on input "text" at bounding box center [784, 201] width 367 height 34
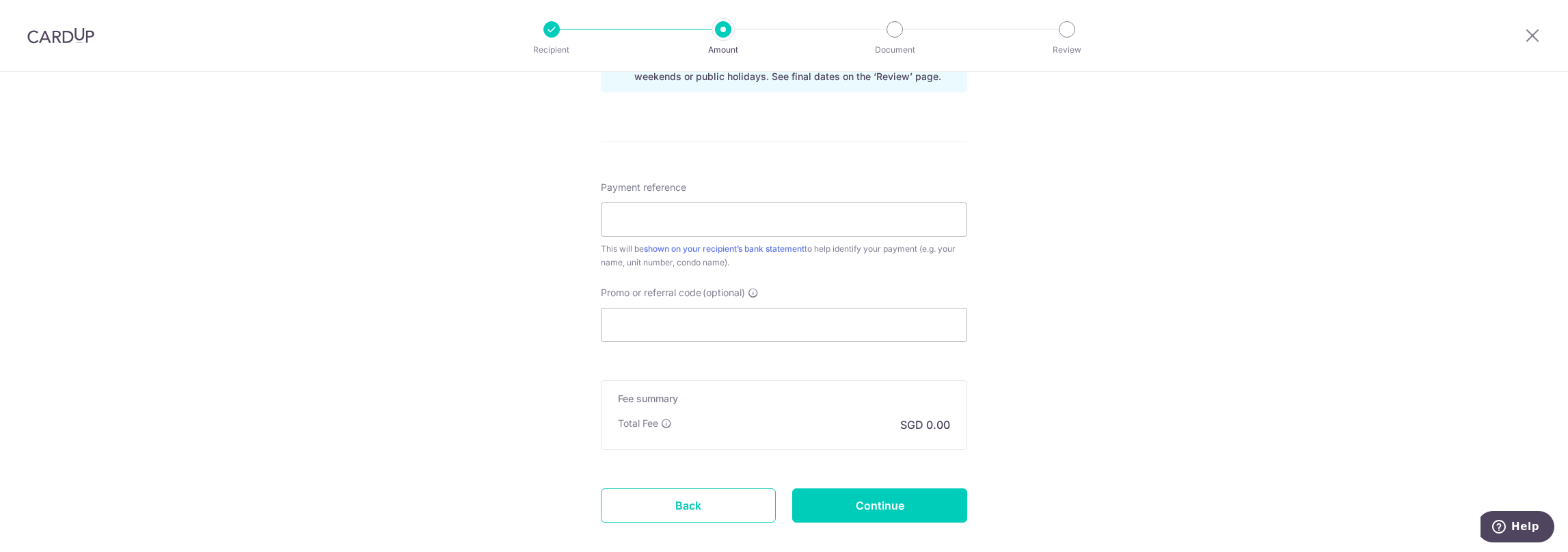
scroll to position [828, 0]
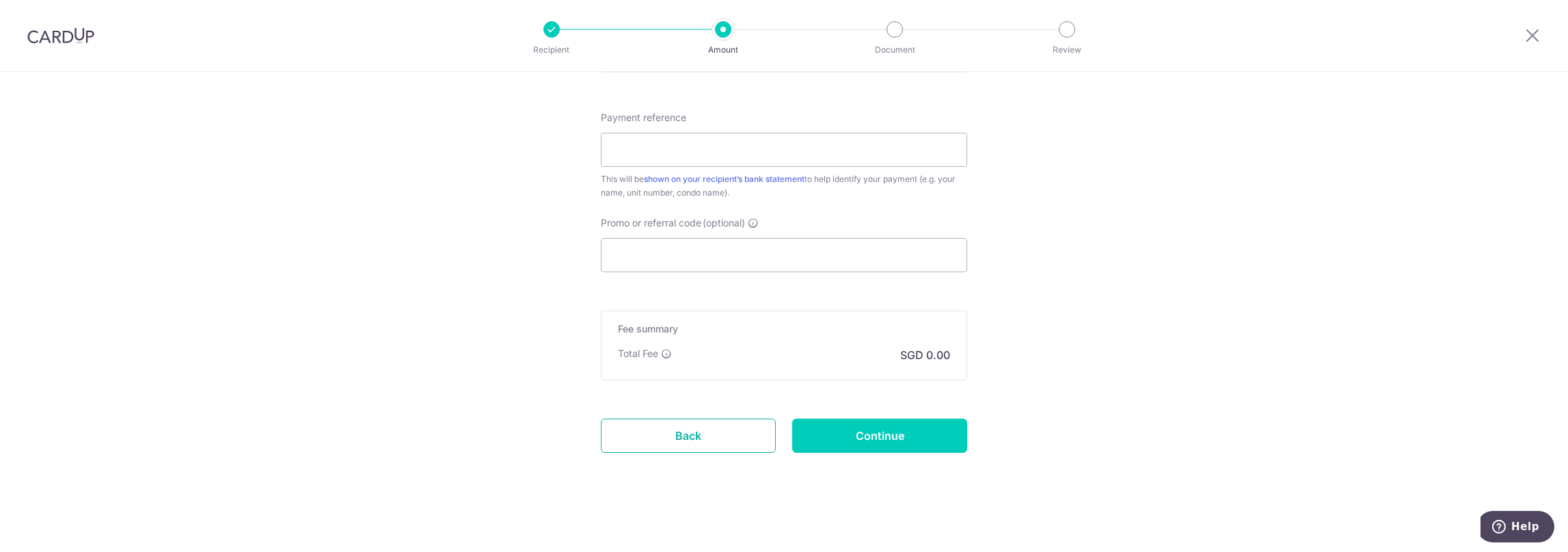
click at [666, 437] on link "Back" at bounding box center [688, 435] width 175 height 34
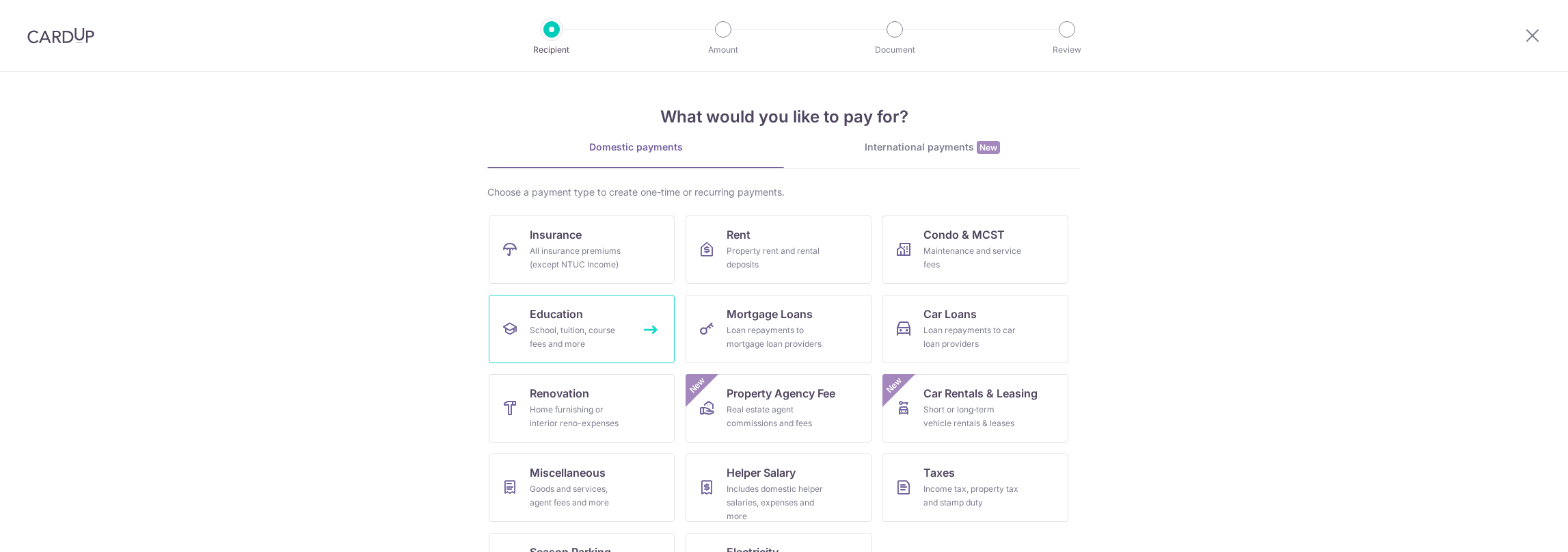
click at [589, 344] on div "School, tuition, course fees and more" at bounding box center [579, 337] width 99 height 28
click at [599, 352] on link "Education School, tuition, course fees and more" at bounding box center [581, 329] width 186 height 69
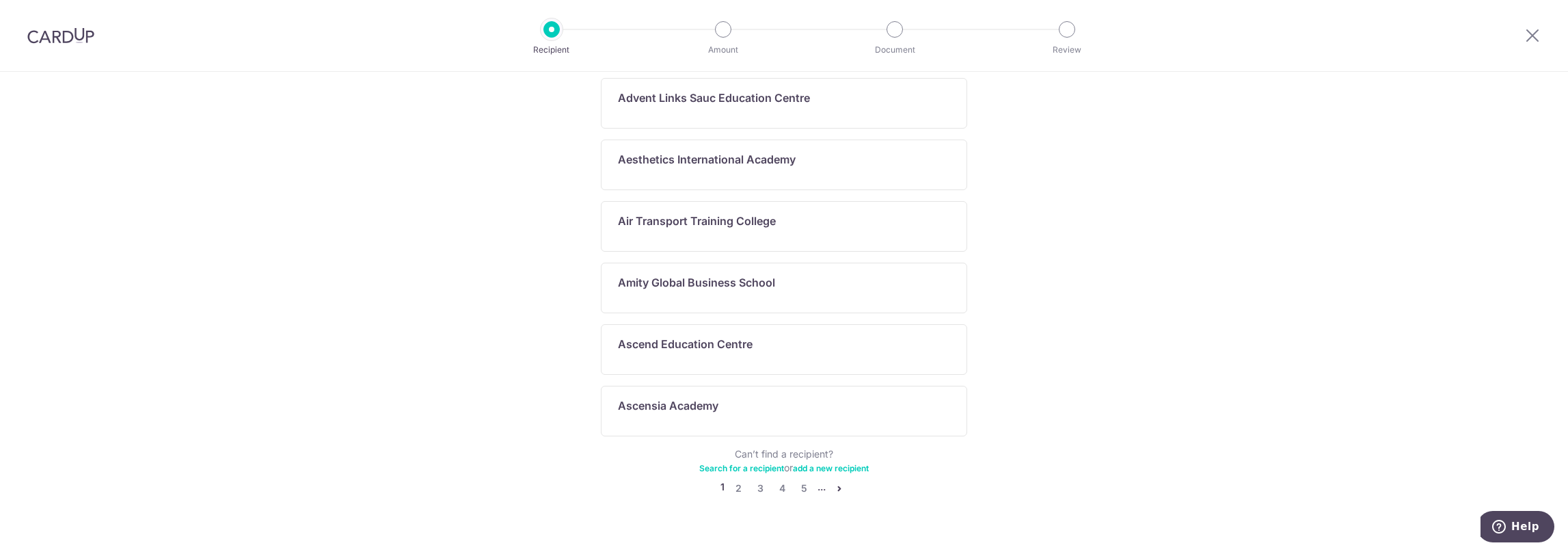
scroll to position [695, 0]
click at [733, 477] on link "2" at bounding box center [738, 486] width 16 height 16
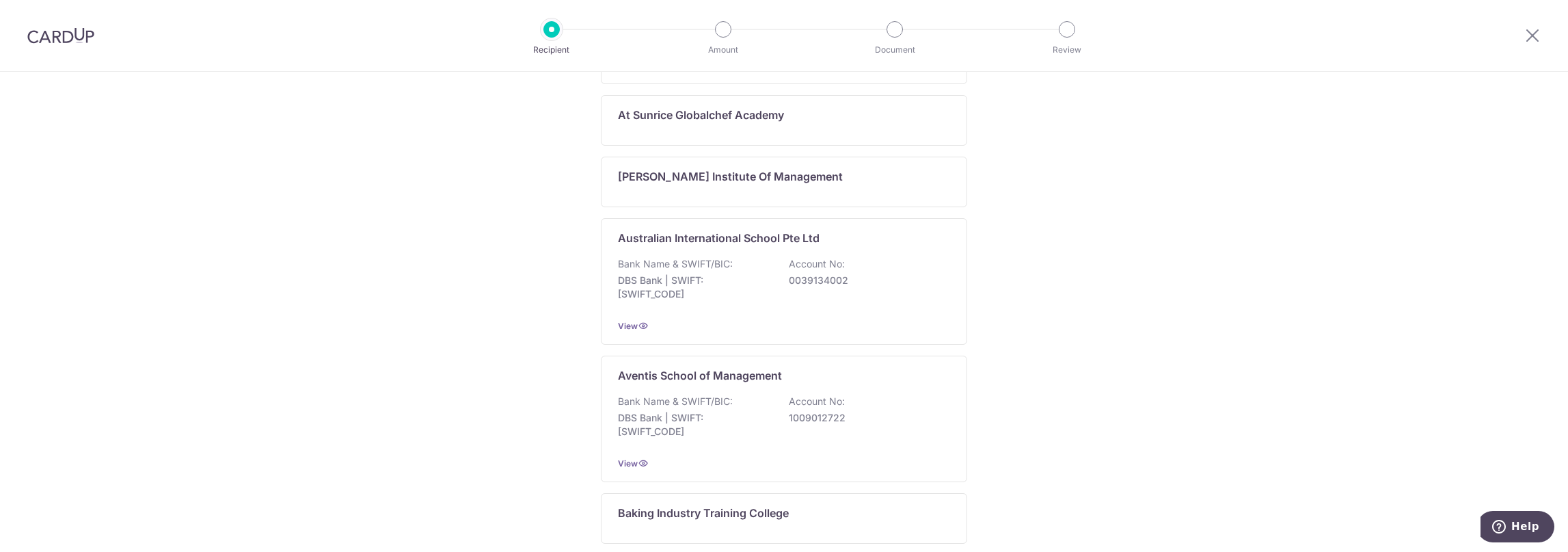
scroll to position [0, 0]
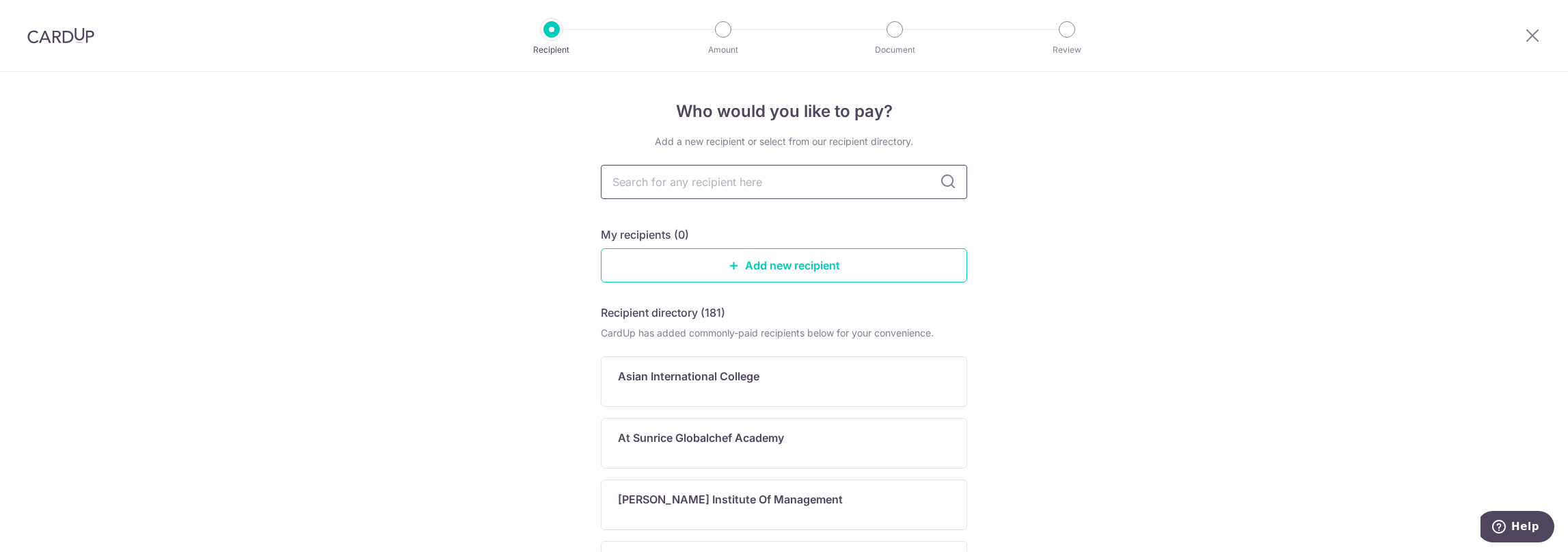
click at [700, 187] on input "text" at bounding box center [784, 182] width 367 height 34
type input "brightminds"
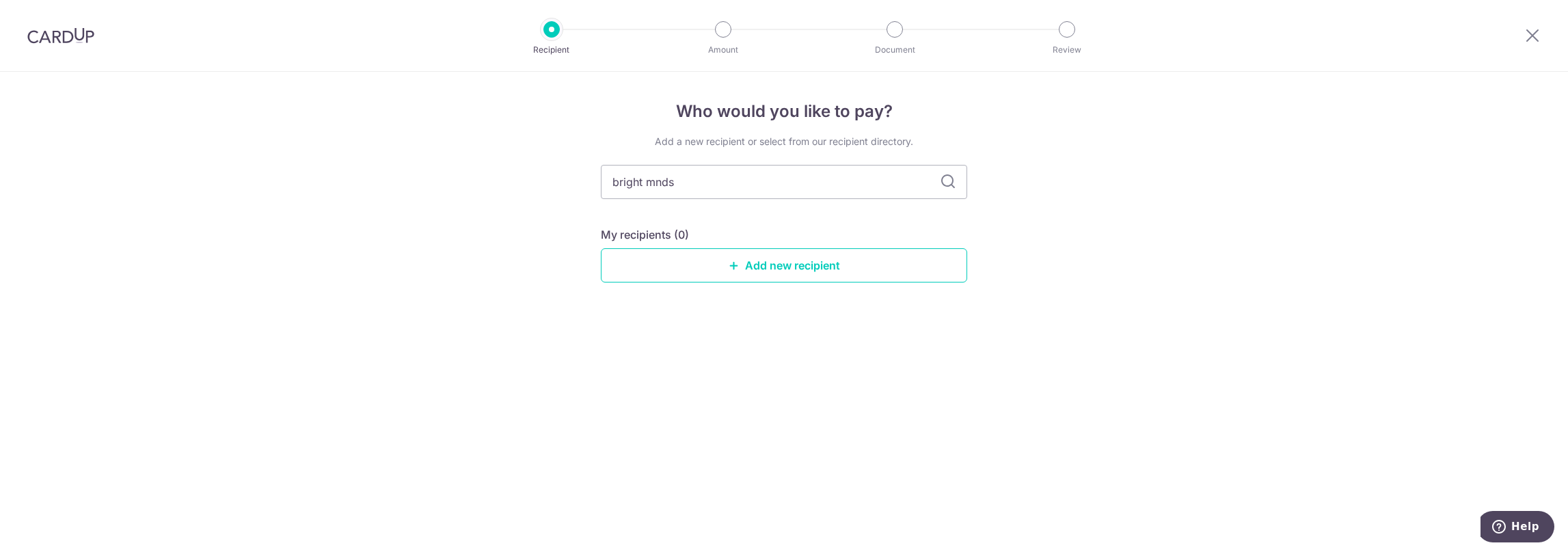
type input "bright mnds"
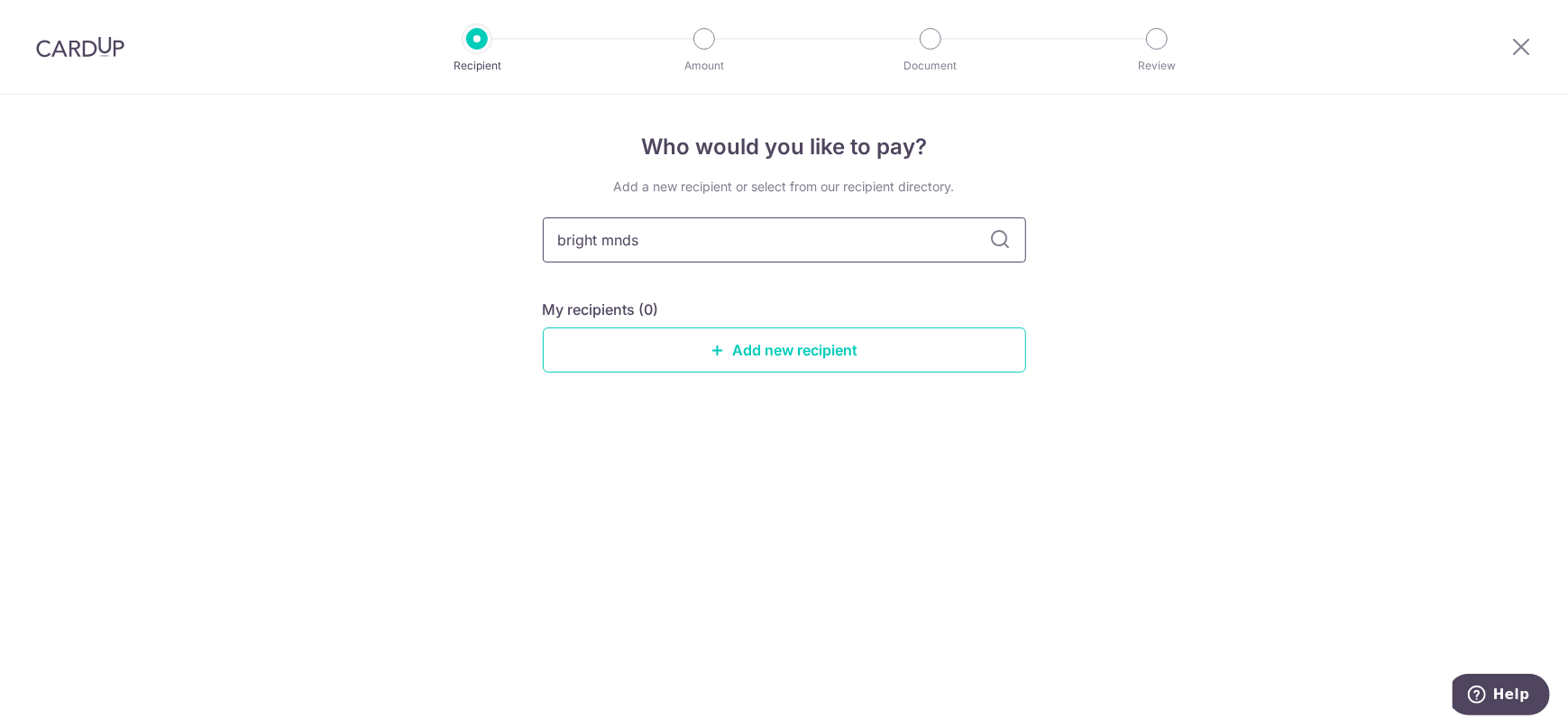
click at [812, 236] on input "bright mnds" at bounding box center [784, 240] width 484 height 45
type input "bright minds"
click at [1003, 242] on icon at bounding box center [1001, 239] width 22 height 22
click at [717, 249] on input "bright minds" at bounding box center [784, 240] width 484 height 45
drag, startPoint x: 717, startPoint y: 244, endPoint x: 493, endPoint y: 246, distance: 224.0
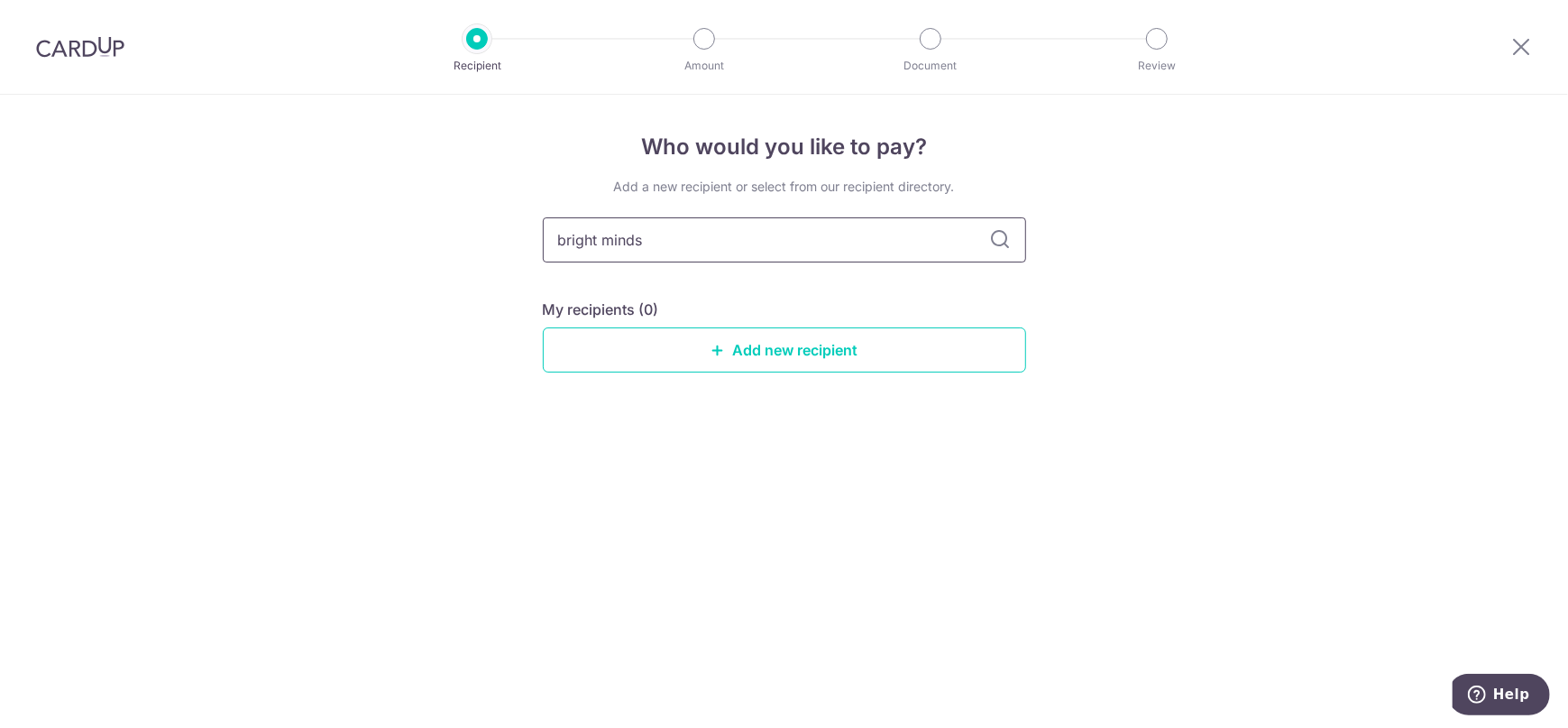
click at [493, 246] on div "Who would you like to pay? Add a new recipient or select from our recipient dir…" at bounding box center [784, 411] width 1568 height 632
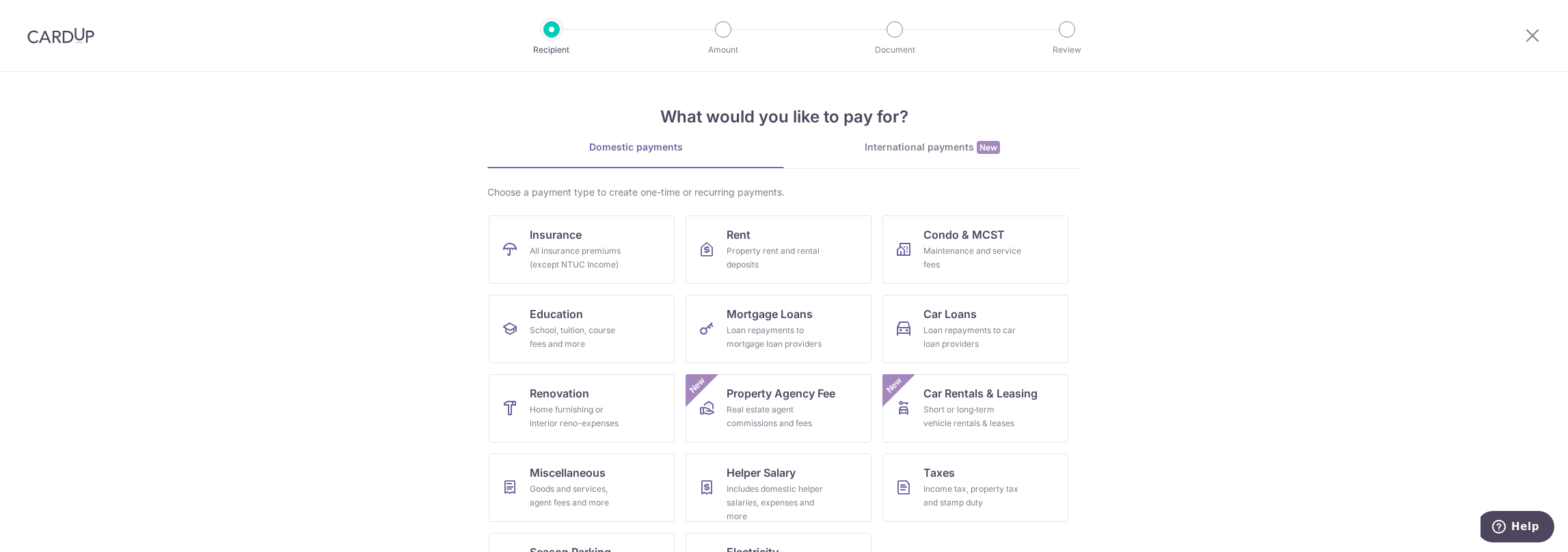
click at [967, 158] on link "International payments New" at bounding box center [932, 155] width 297 height 28
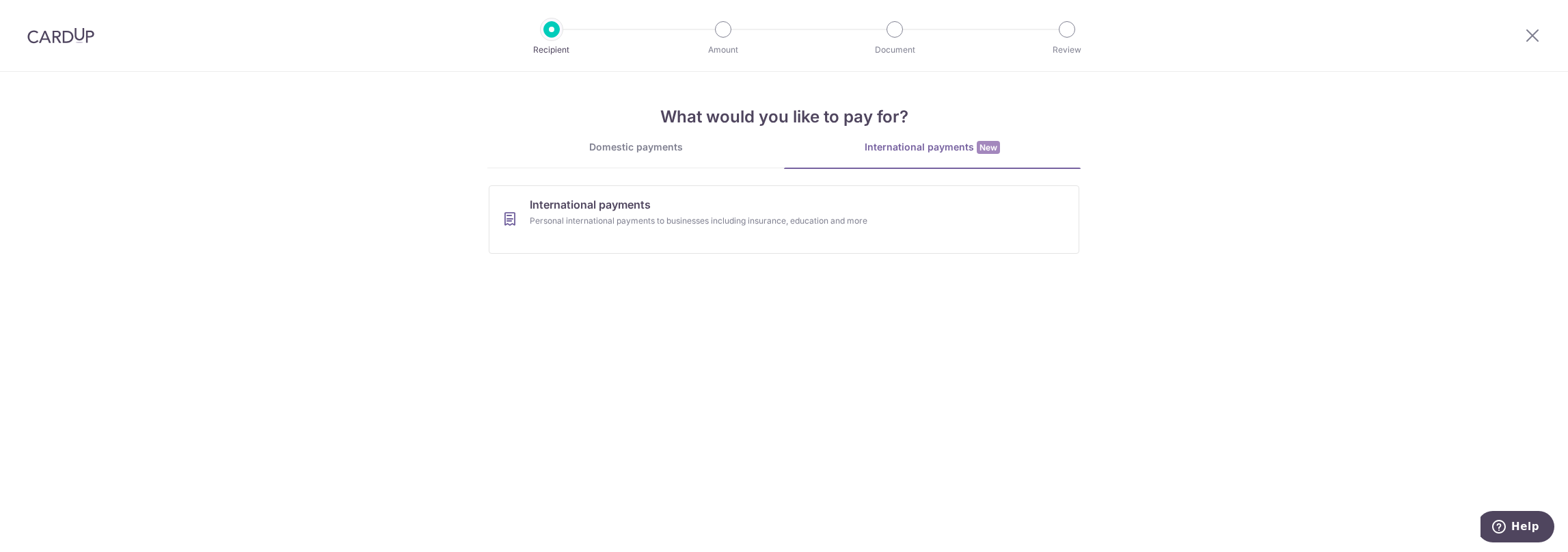
click at [663, 144] on div "Domestic payments" at bounding box center [636, 147] width 297 height 13
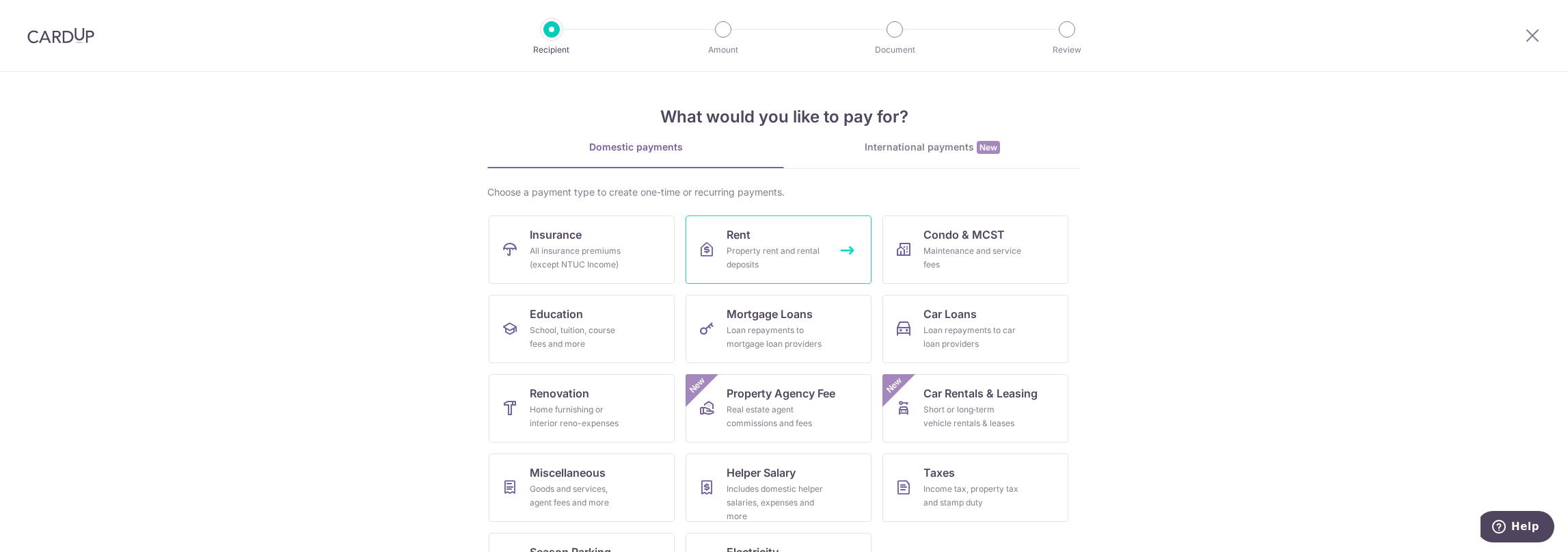
scroll to position [59, 0]
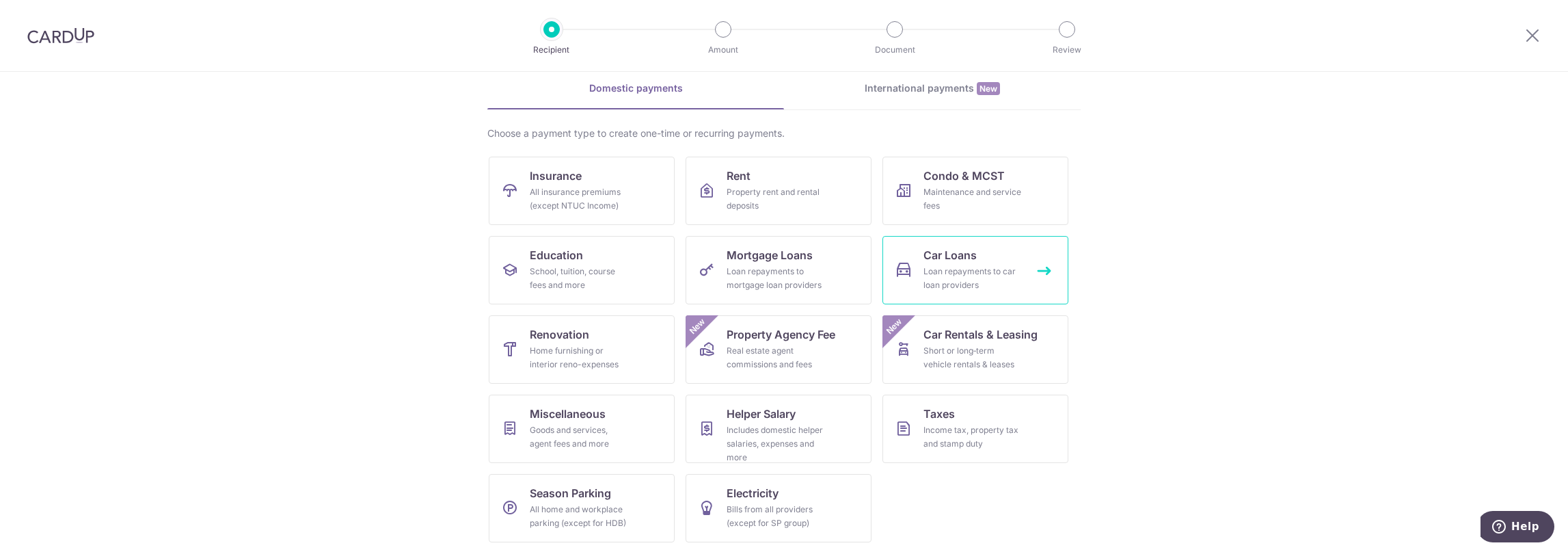
click at [965, 262] on link "Car Loans Loan repayments to car loan providers" at bounding box center [975, 270] width 186 height 69
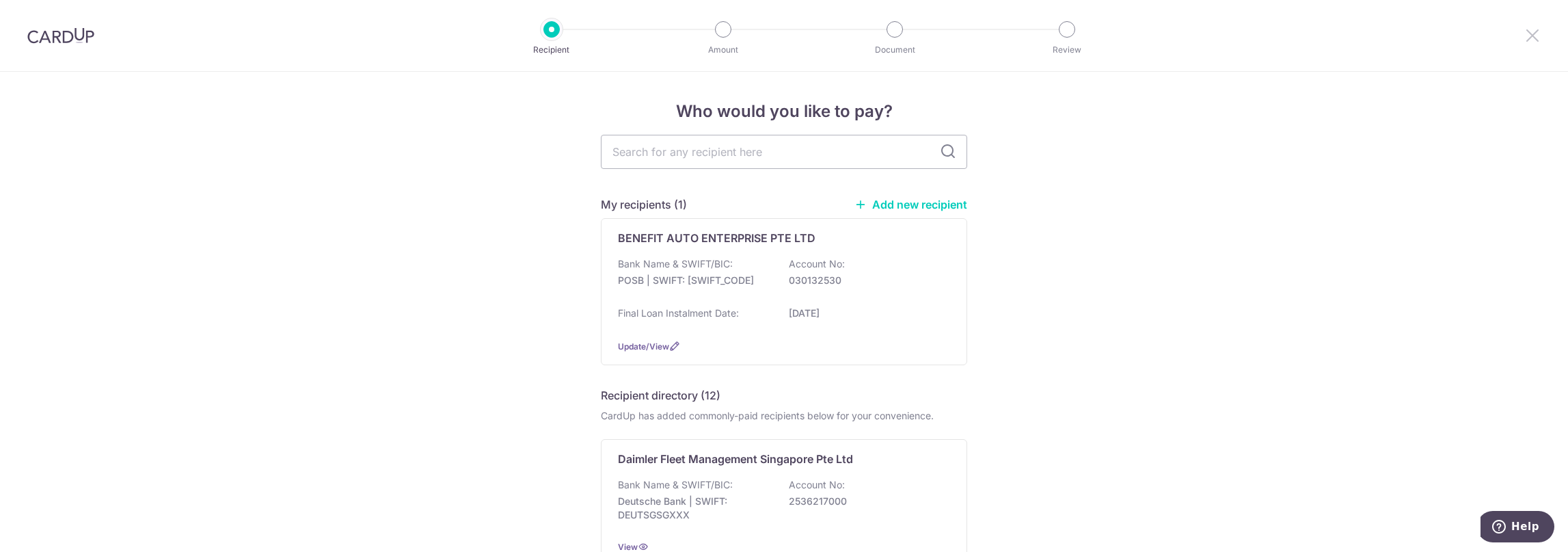
click at [1528, 43] on div at bounding box center [1532, 35] width 71 height 71
click at [1531, 42] on icon at bounding box center [1533, 35] width 16 height 17
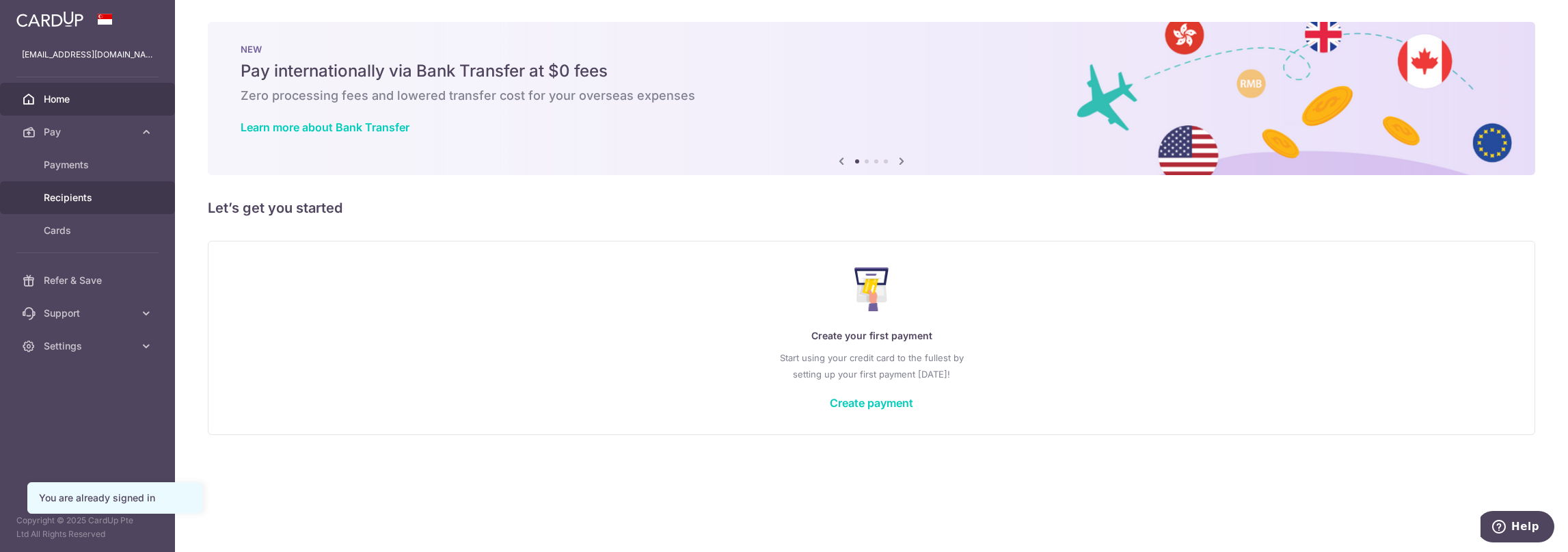
click at [87, 191] on span "Recipients" at bounding box center [89, 197] width 90 height 13
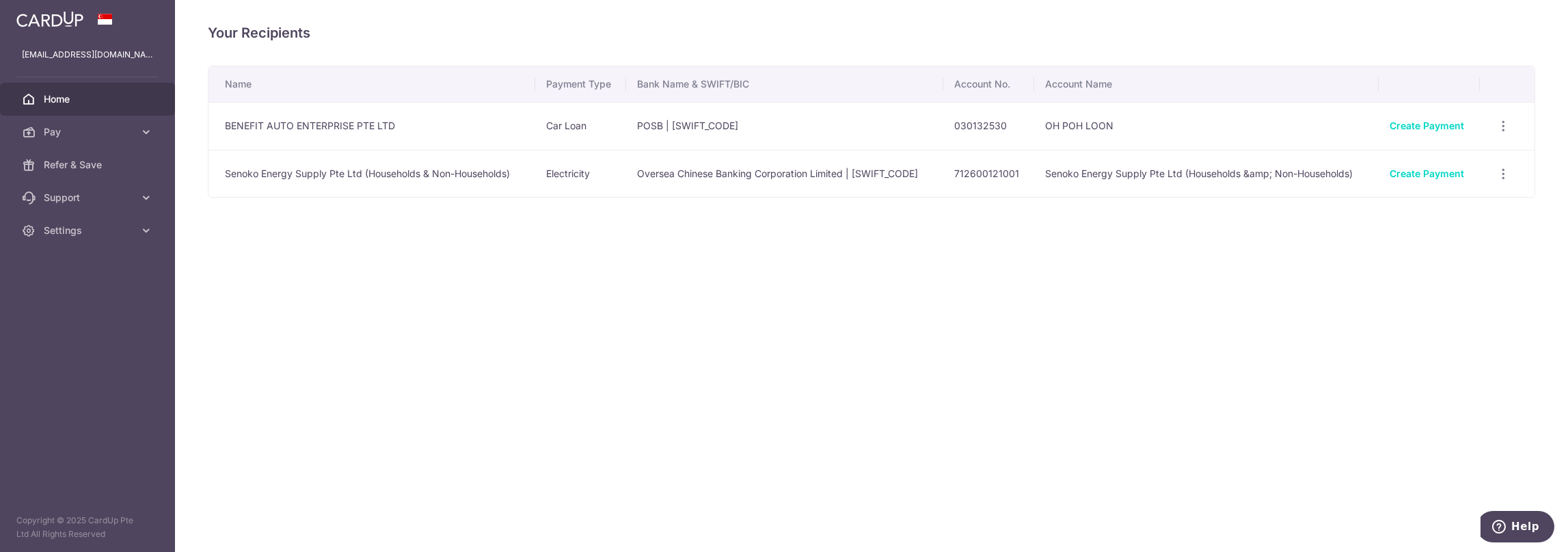
click at [44, 94] on span "Home" at bounding box center [89, 99] width 90 height 13
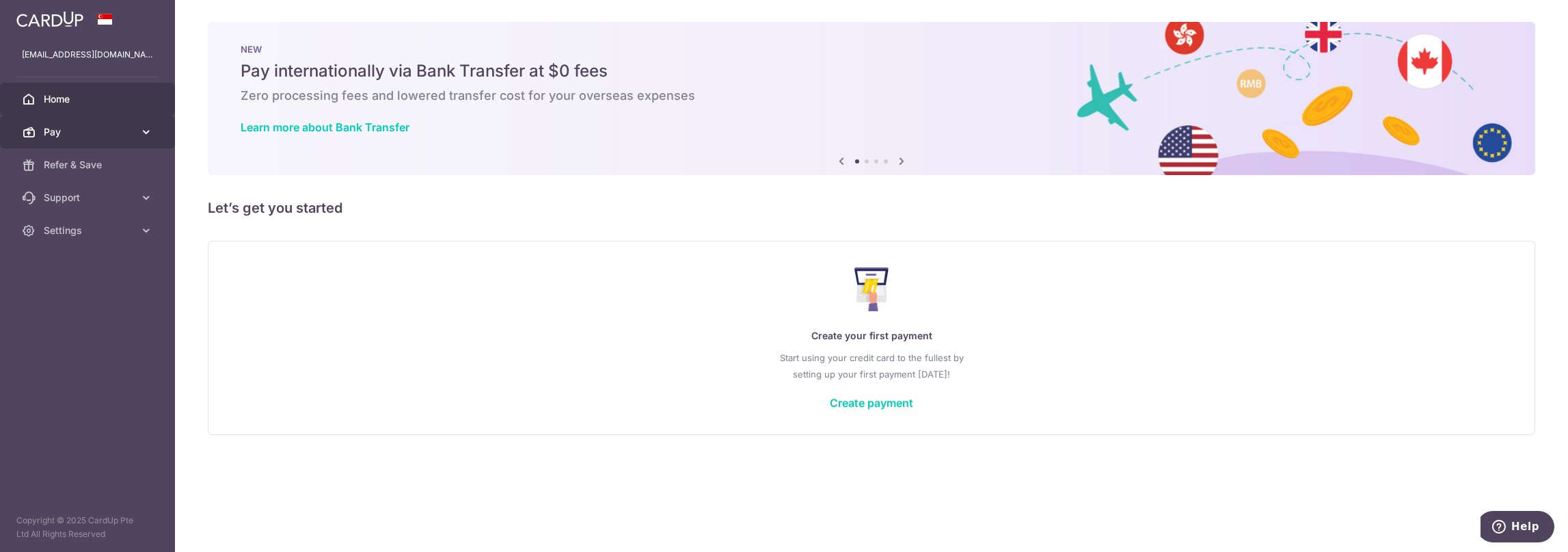
click at [63, 128] on span "Pay" at bounding box center [89, 131] width 90 height 13
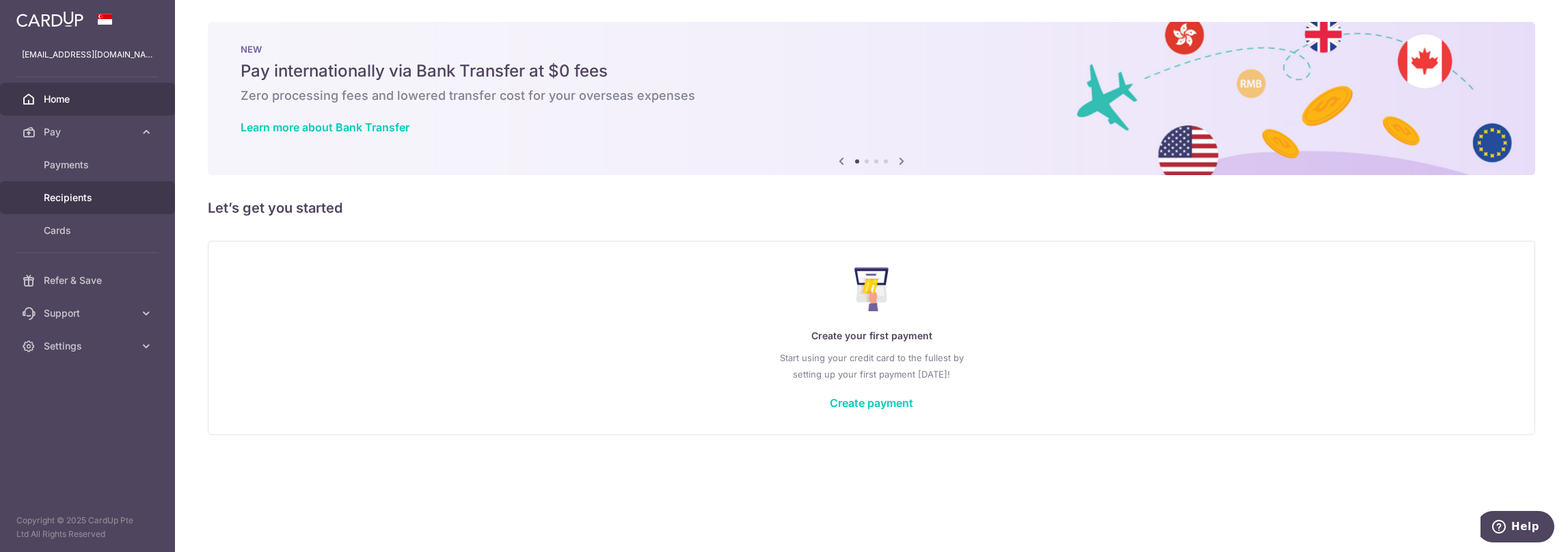
click at [78, 200] on span "Recipients" at bounding box center [89, 197] width 90 height 13
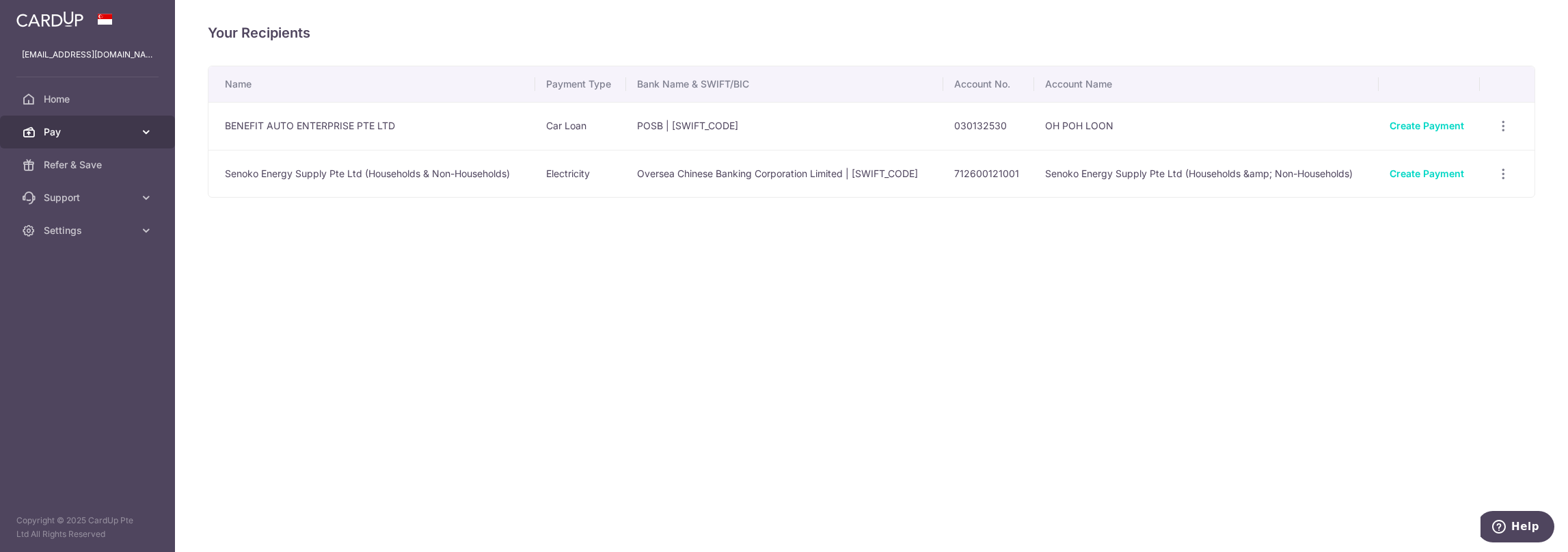
click at [87, 134] on span "Pay" at bounding box center [89, 131] width 90 height 13
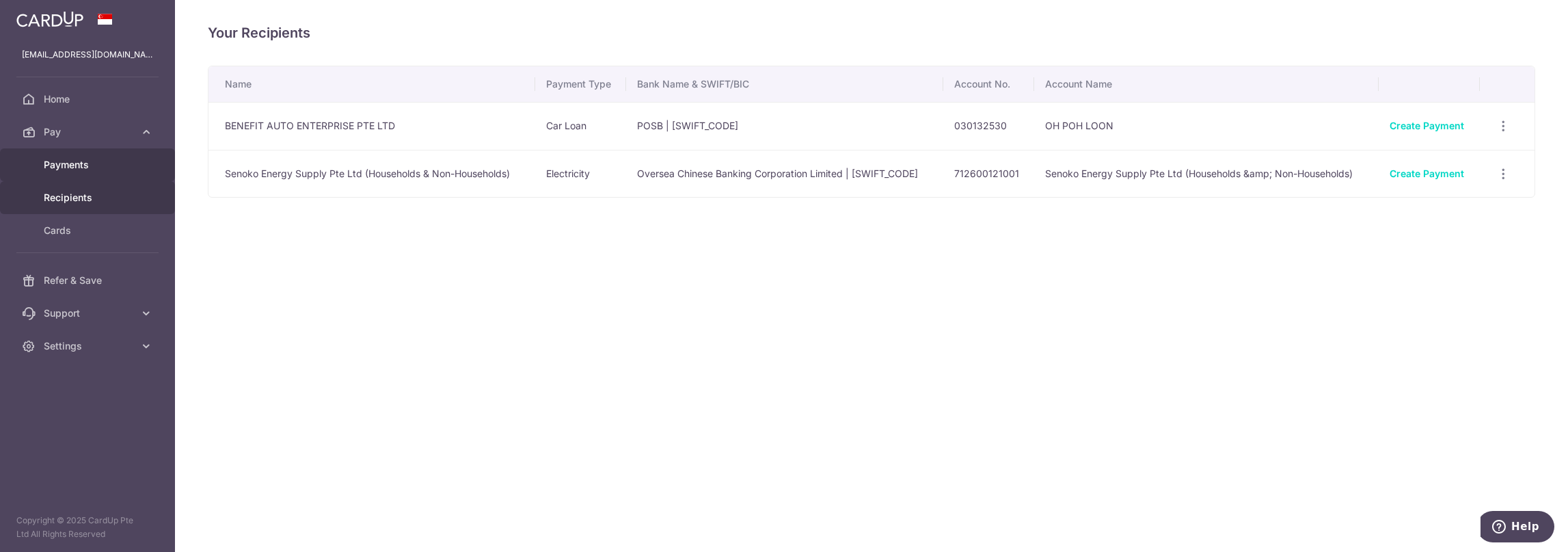
click at [98, 158] on span "Payments" at bounding box center [89, 164] width 90 height 13
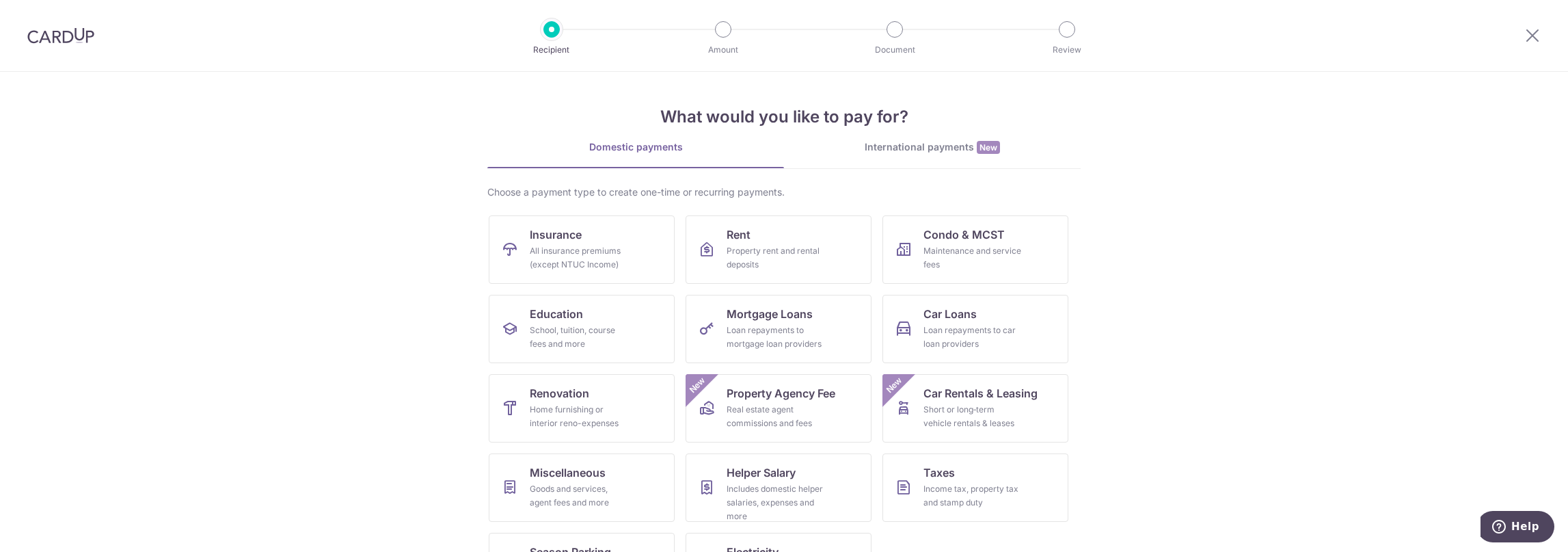
scroll to position [59, 0]
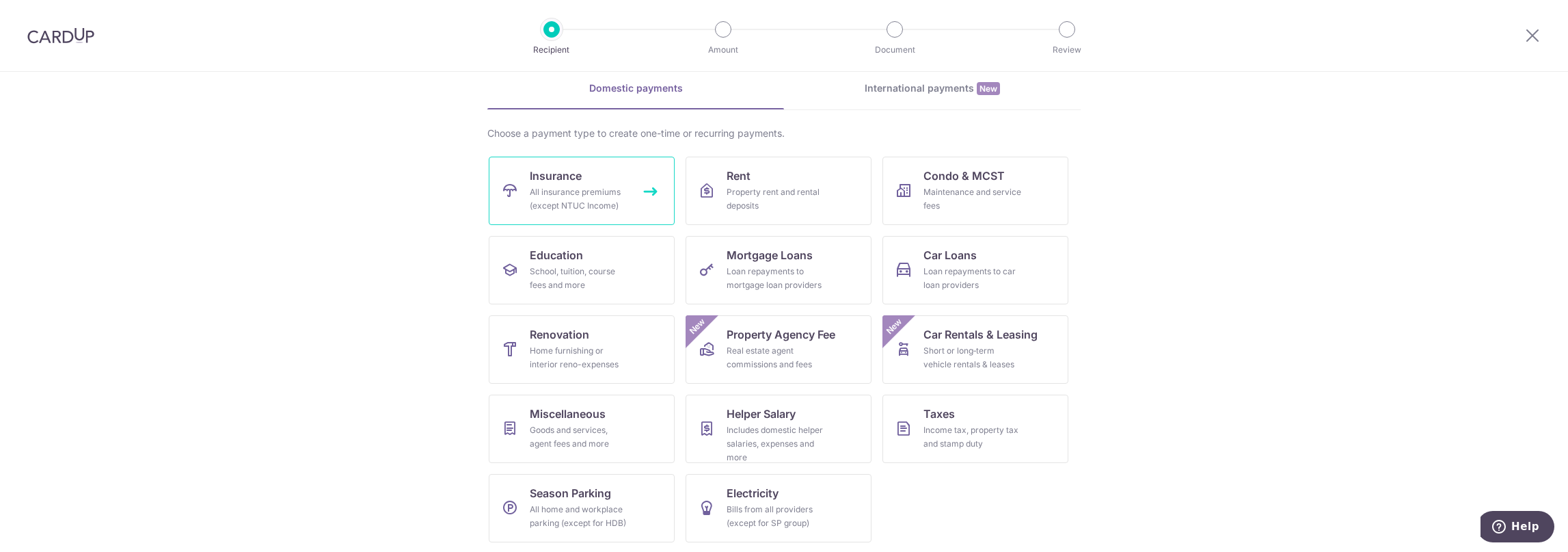
click at [576, 167] on span "Insurance" at bounding box center [556, 176] width 52 height 16
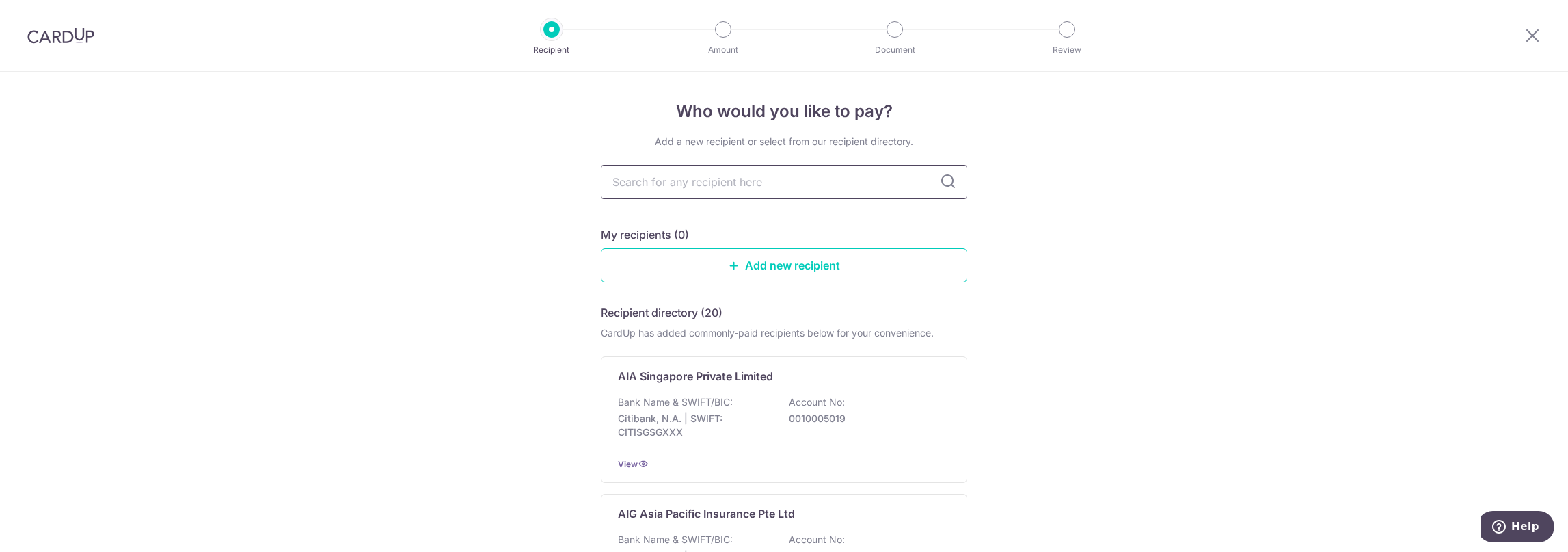
click at [738, 179] on input "text" at bounding box center [784, 182] width 367 height 34
type input "singapore life"
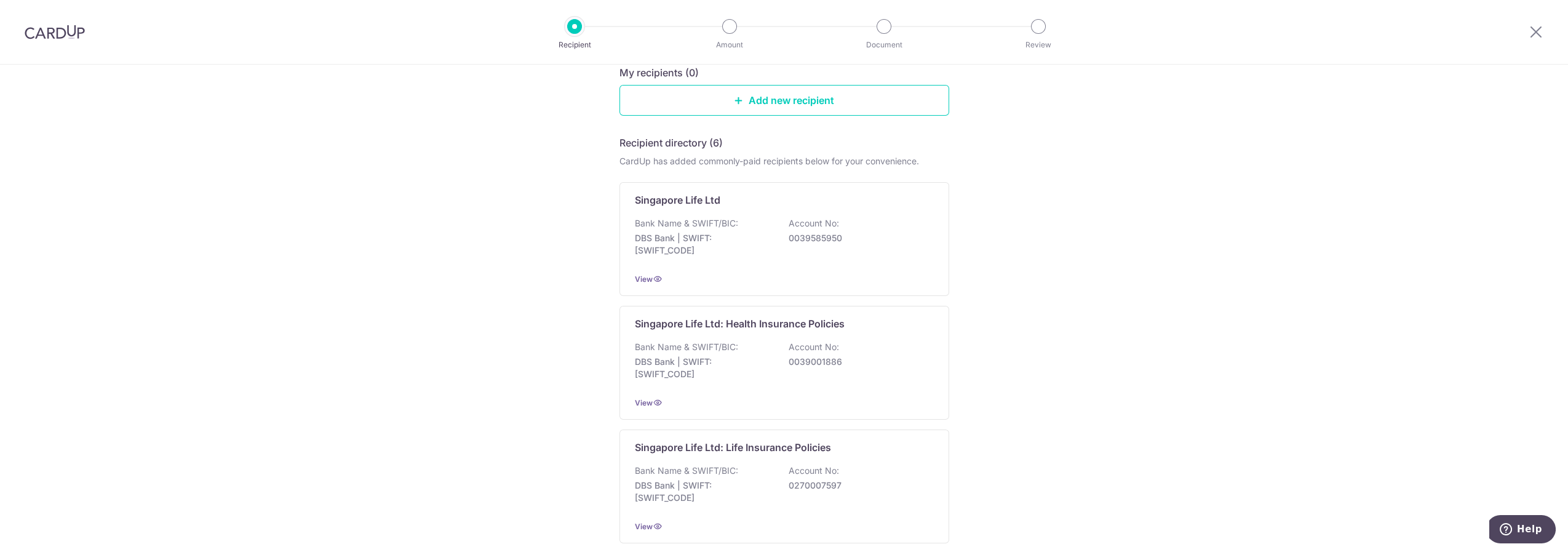
scroll to position [128, 0]
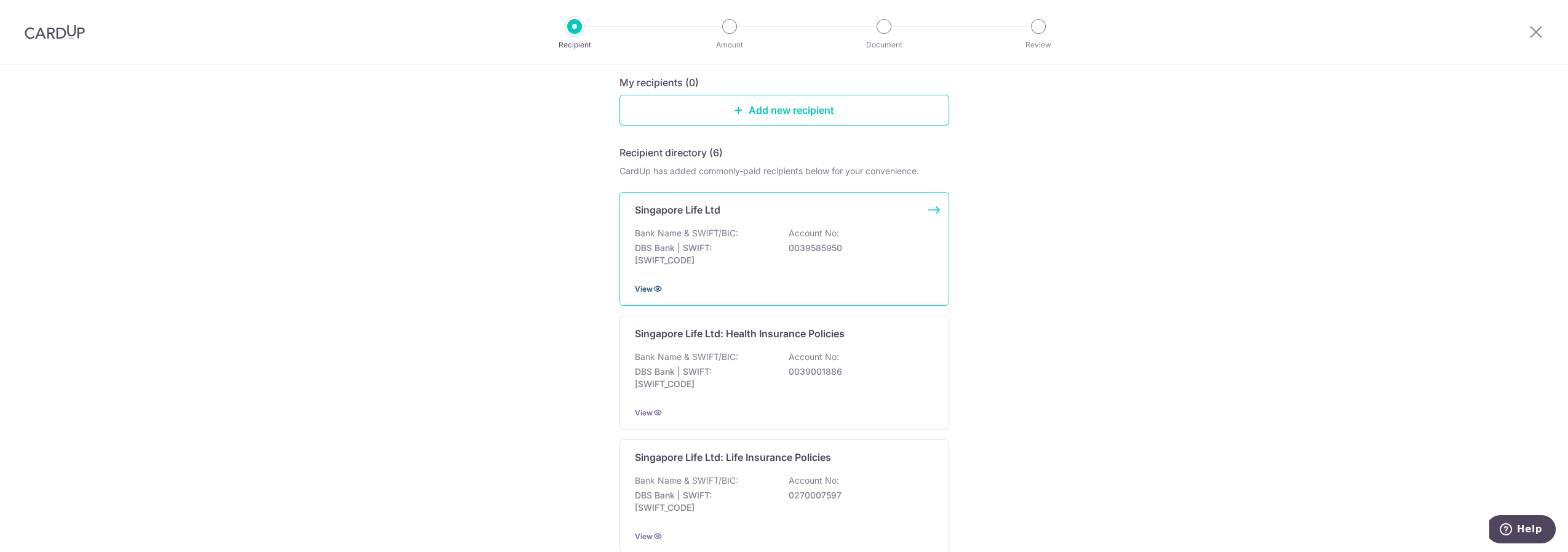
click at [646, 287] on span "View" at bounding box center [643, 289] width 18 height 9
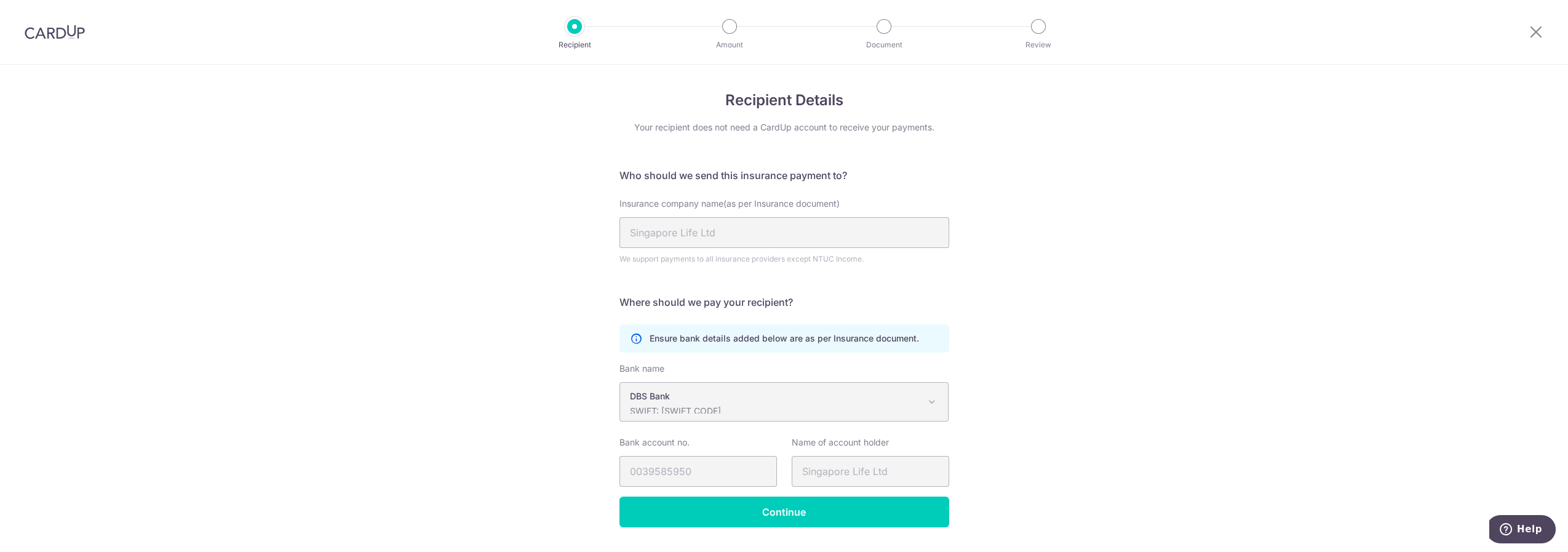
scroll to position [32, 0]
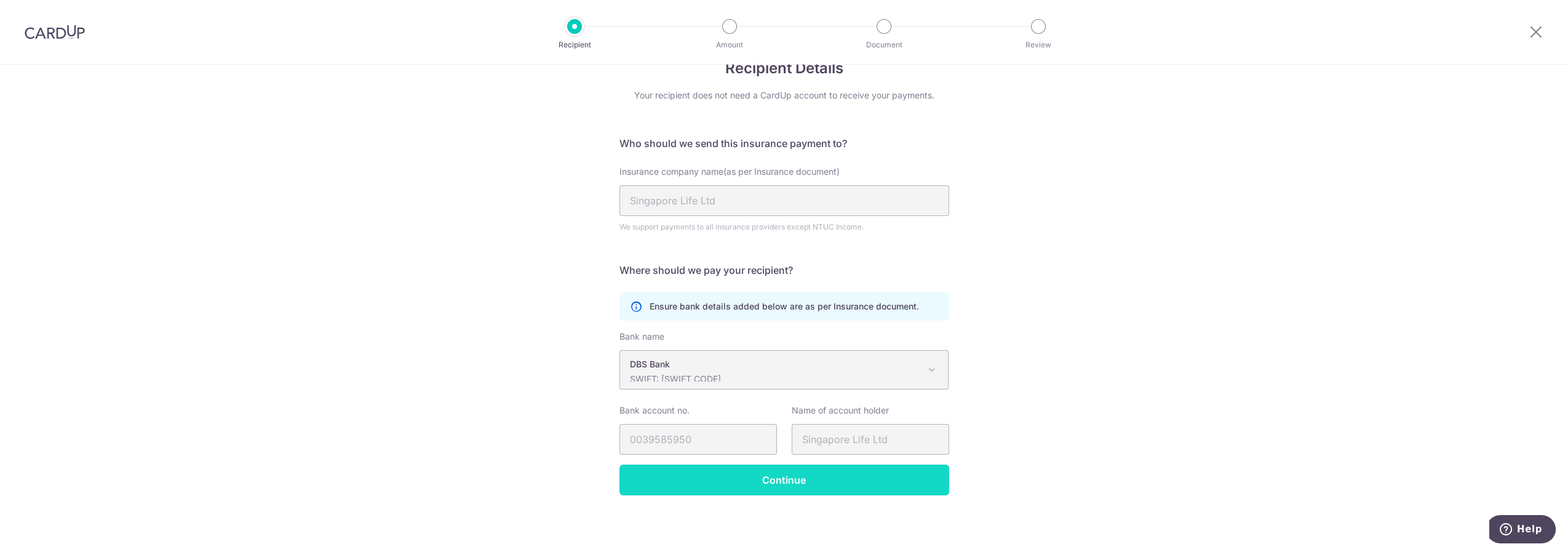
click at [790, 482] on input "Continue" at bounding box center [784, 480] width 330 height 31
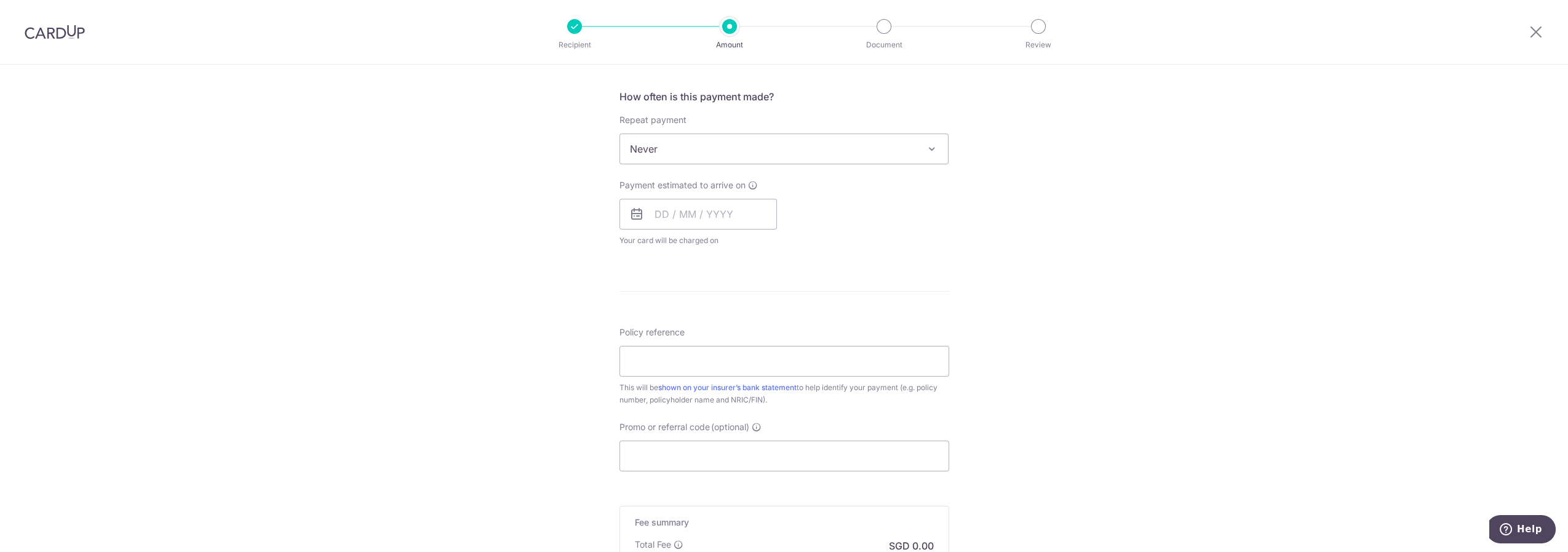
scroll to position [455, 0]
click at [671, 366] on input "Policy reference" at bounding box center [784, 358] width 330 height 31
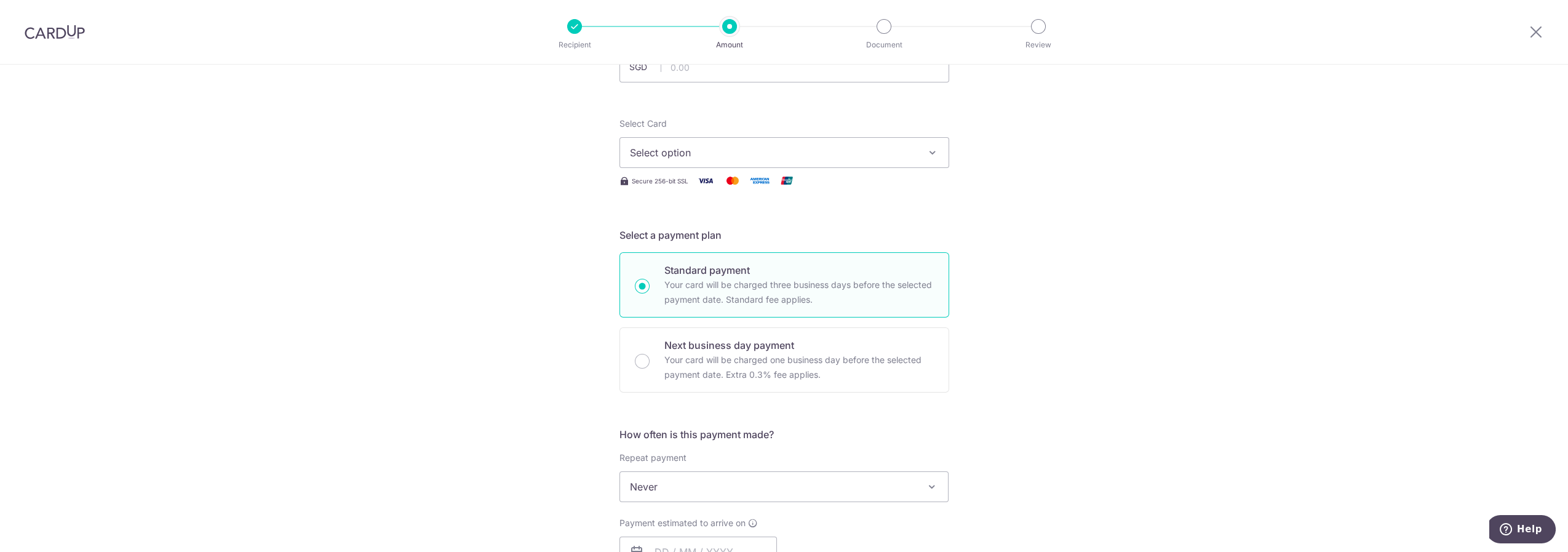
scroll to position [0, 0]
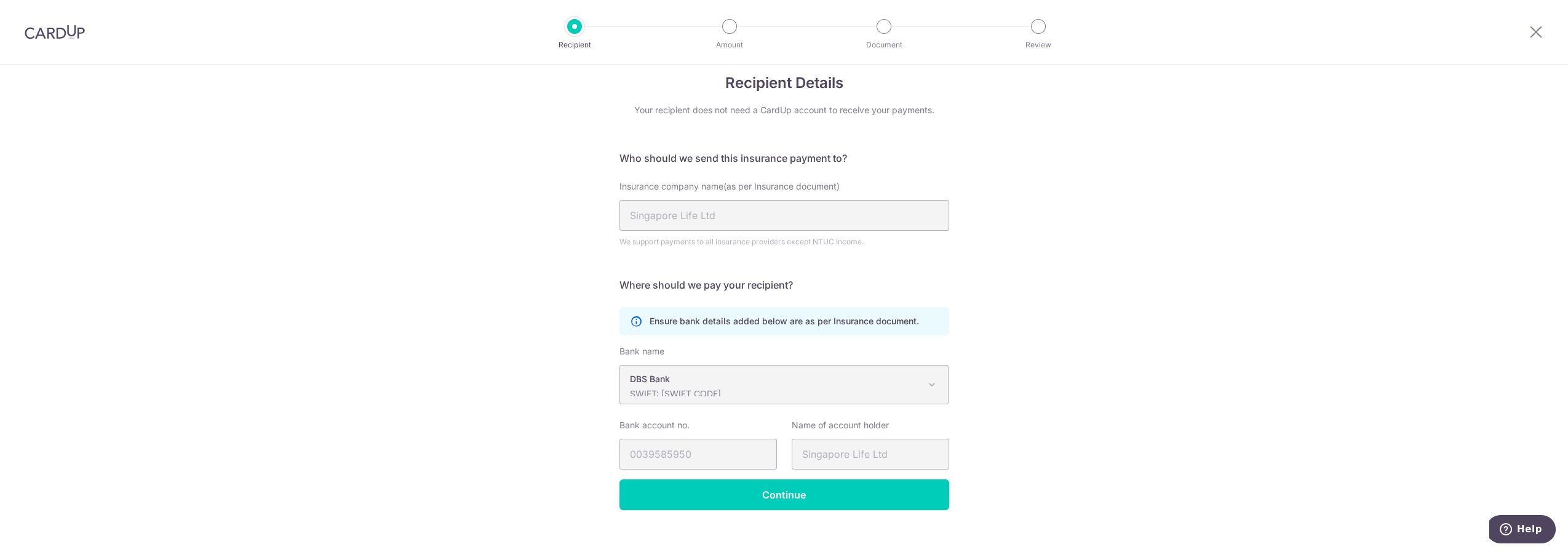
scroll to position [32, 0]
